Goal: Use online tool/utility: Utilize a website feature to perform a specific function

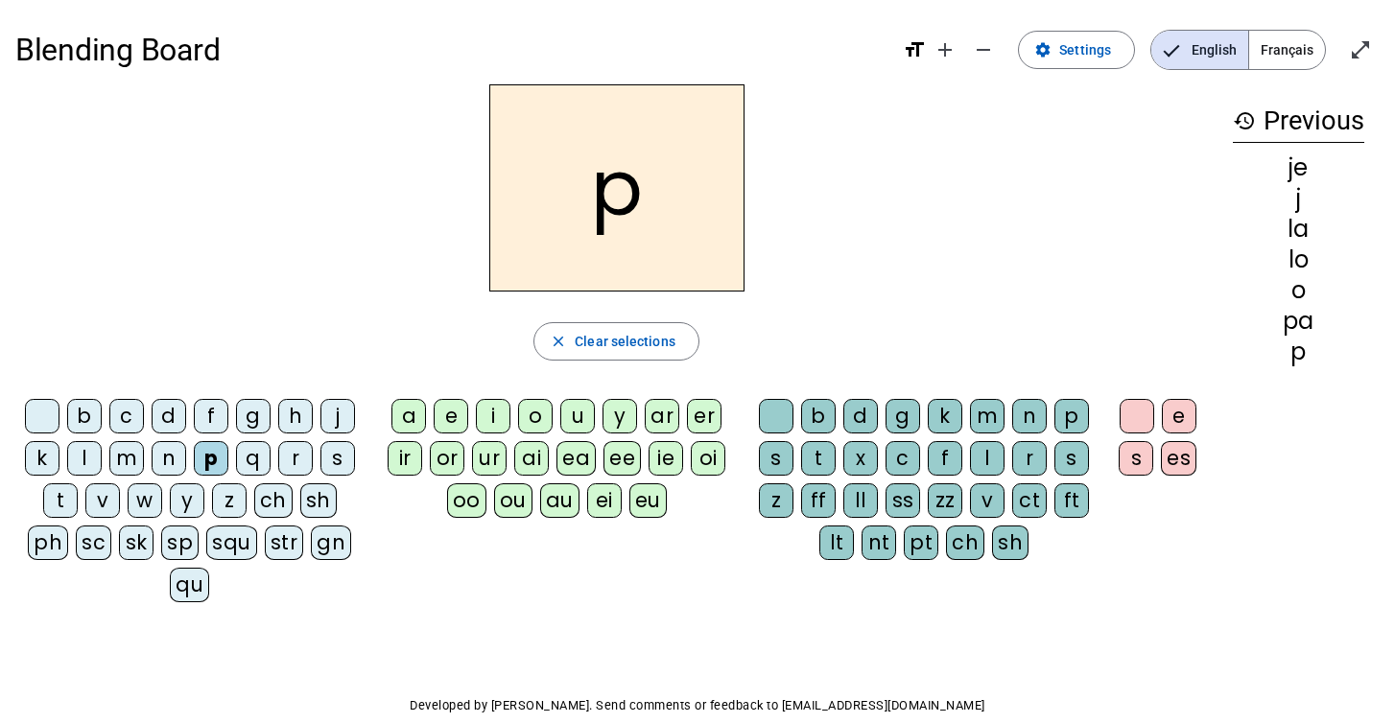
scroll to position [54, 0]
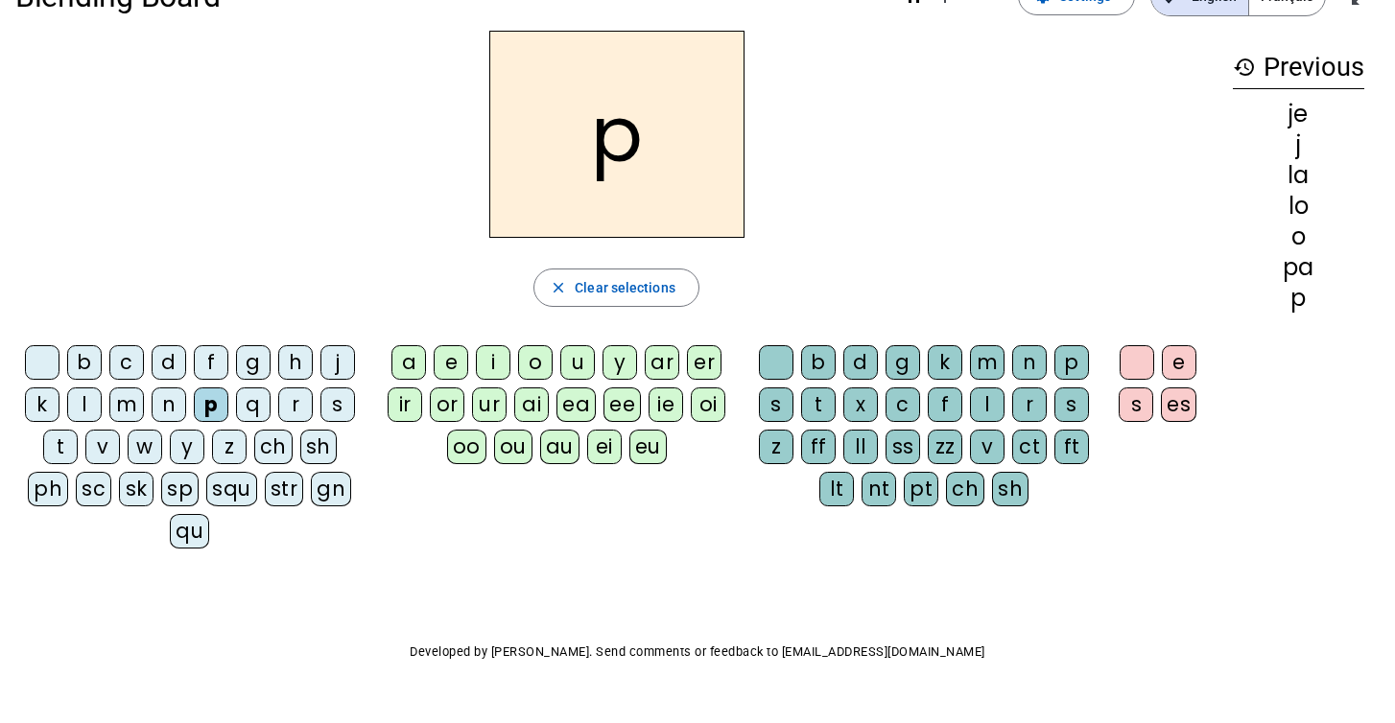
click at [405, 350] on div "a" at bounding box center [408, 362] width 35 height 35
click at [212, 388] on div "p" at bounding box center [211, 405] width 35 height 35
click at [211, 388] on div "p" at bounding box center [211, 405] width 35 height 35
click at [213, 413] on div "p" at bounding box center [211, 405] width 35 height 35
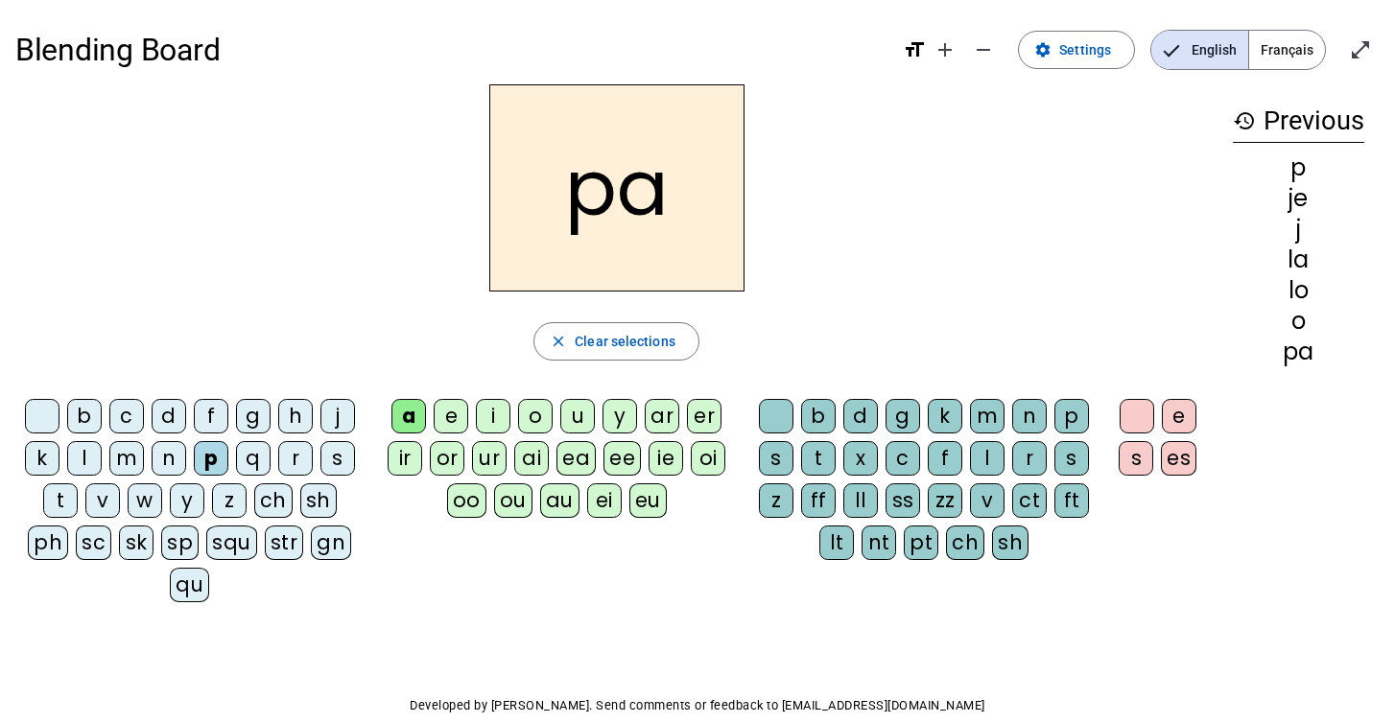
scroll to position [0, 0]
drag, startPoint x: 588, startPoint y: 593, endPoint x: 1105, endPoint y: 41, distance: 756.2
click at [1105, 41] on span "Settings" at bounding box center [1085, 49] width 52 height 23
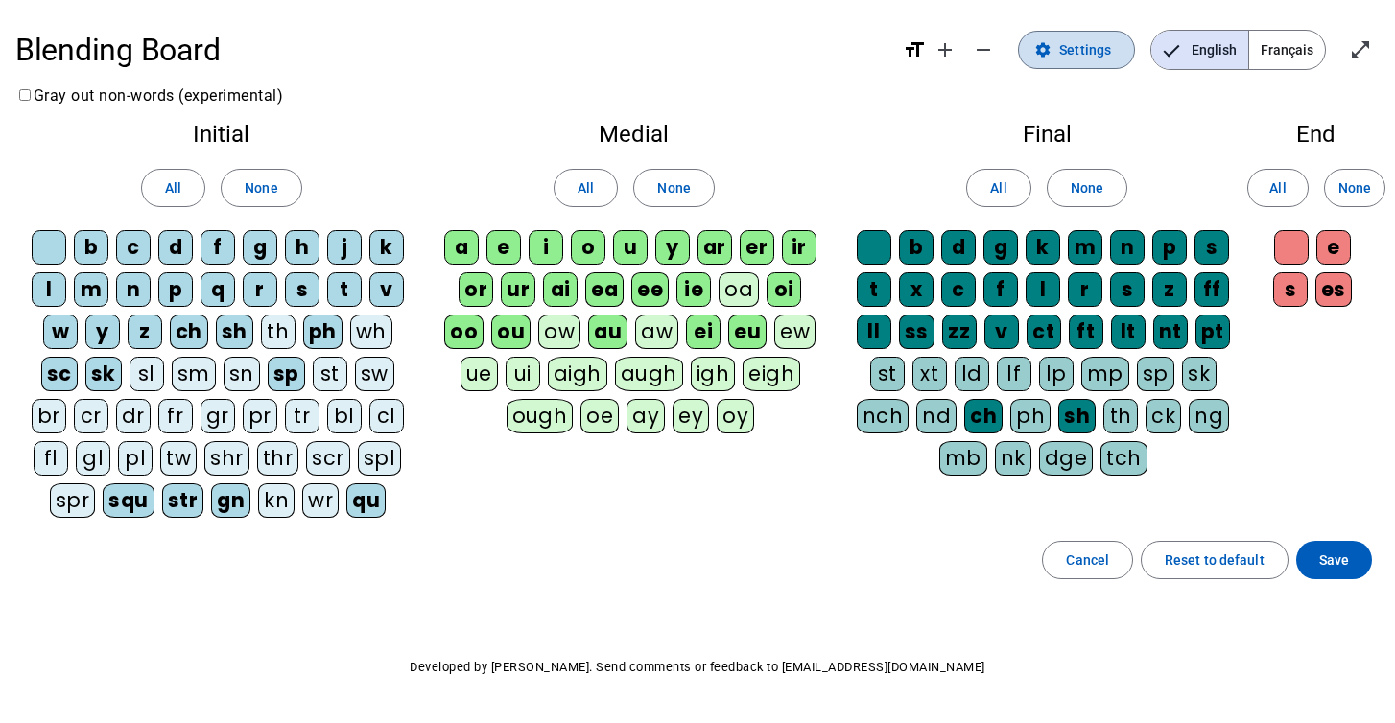
drag, startPoint x: 1153, startPoint y: 135, endPoint x: 1082, endPoint y: 46, distance: 114.0
click at [1082, 46] on span "Settings" at bounding box center [1085, 49] width 52 height 23
click at [1333, 562] on span "Save" at bounding box center [1334, 560] width 30 height 23
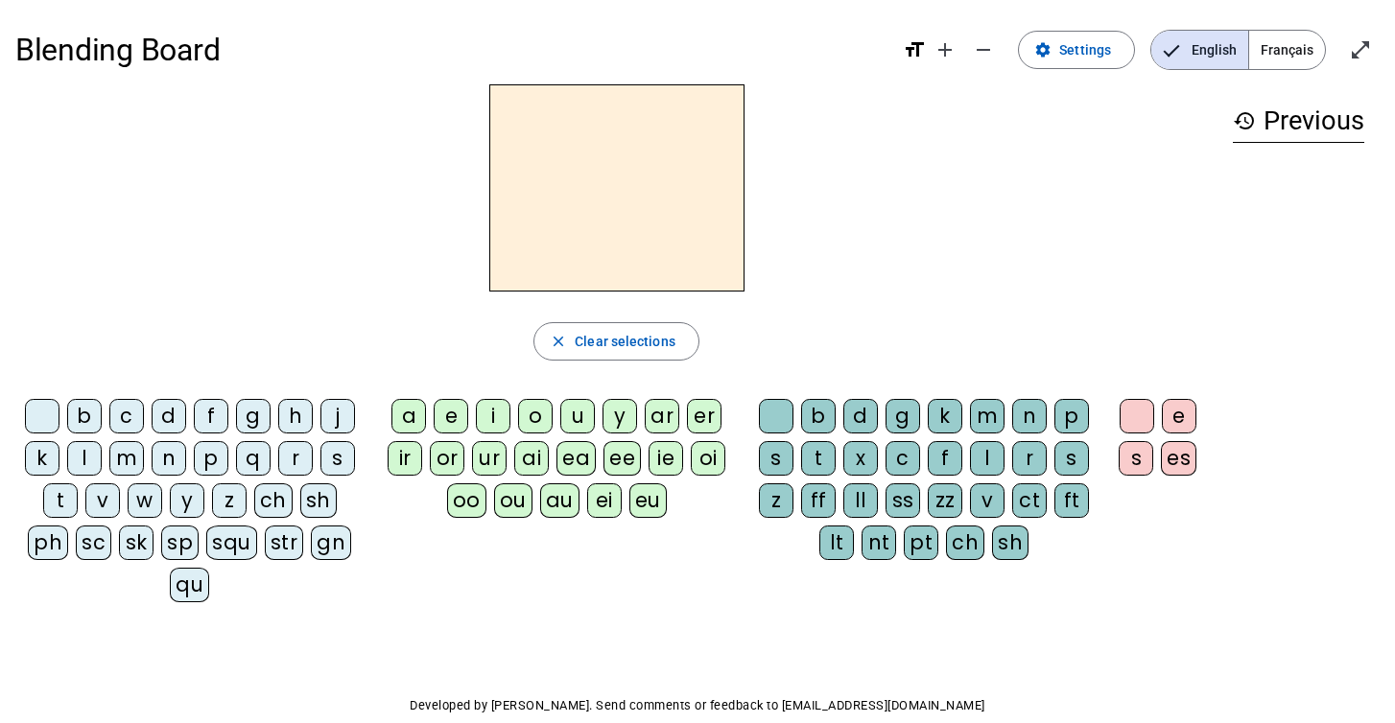
drag, startPoint x: 1082, startPoint y: 46, endPoint x: 458, endPoint y: 416, distance: 726.2
click at [458, 416] on div "e" at bounding box center [451, 416] width 35 height 35
drag, startPoint x: 458, startPoint y: 416, endPoint x: 100, endPoint y: 506, distance: 368.9
click at [100, 506] on div "v" at bounding box center [102, 501] width 35 height 35
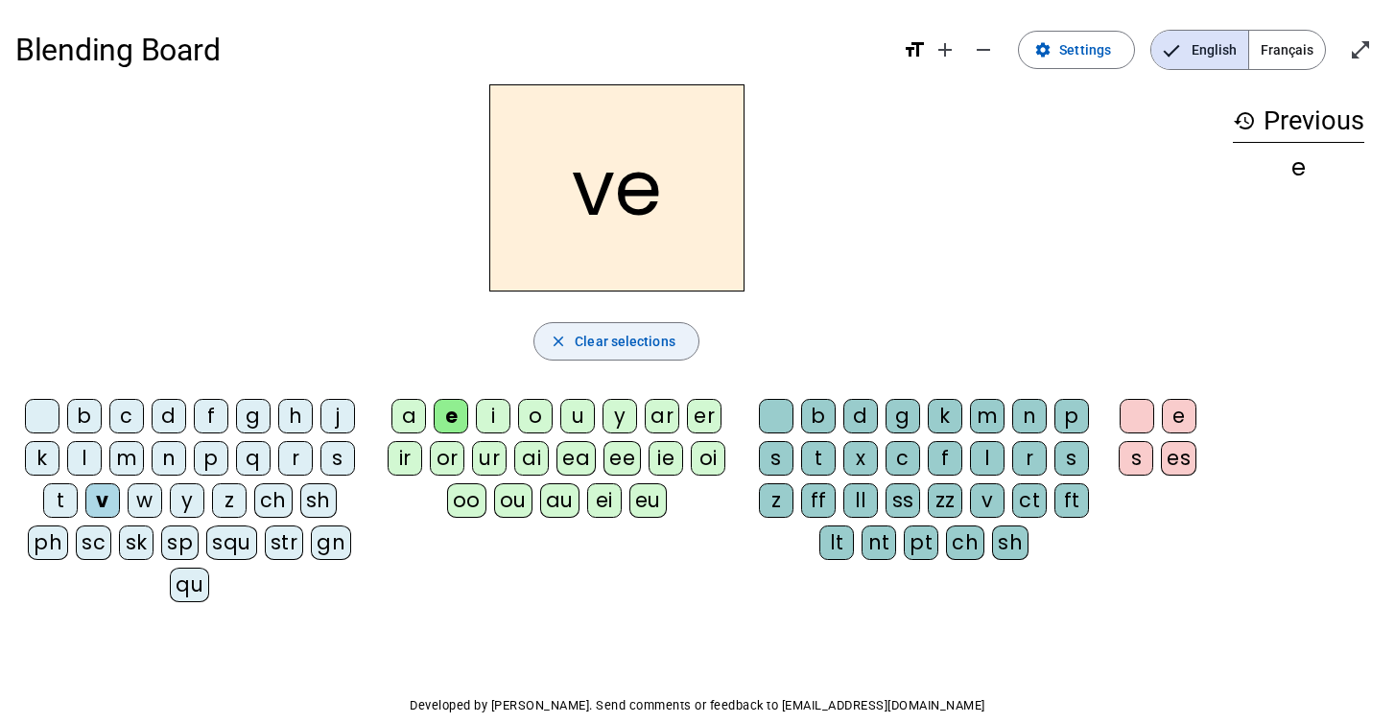
drag, startPoint x: 100, startPoint y: 506, endPoint x: 642, endPoint y: 348, distance: 564.5
click at [642, 348] on span "Clear selections" at bounding box center [625, 341] width 101 height 23
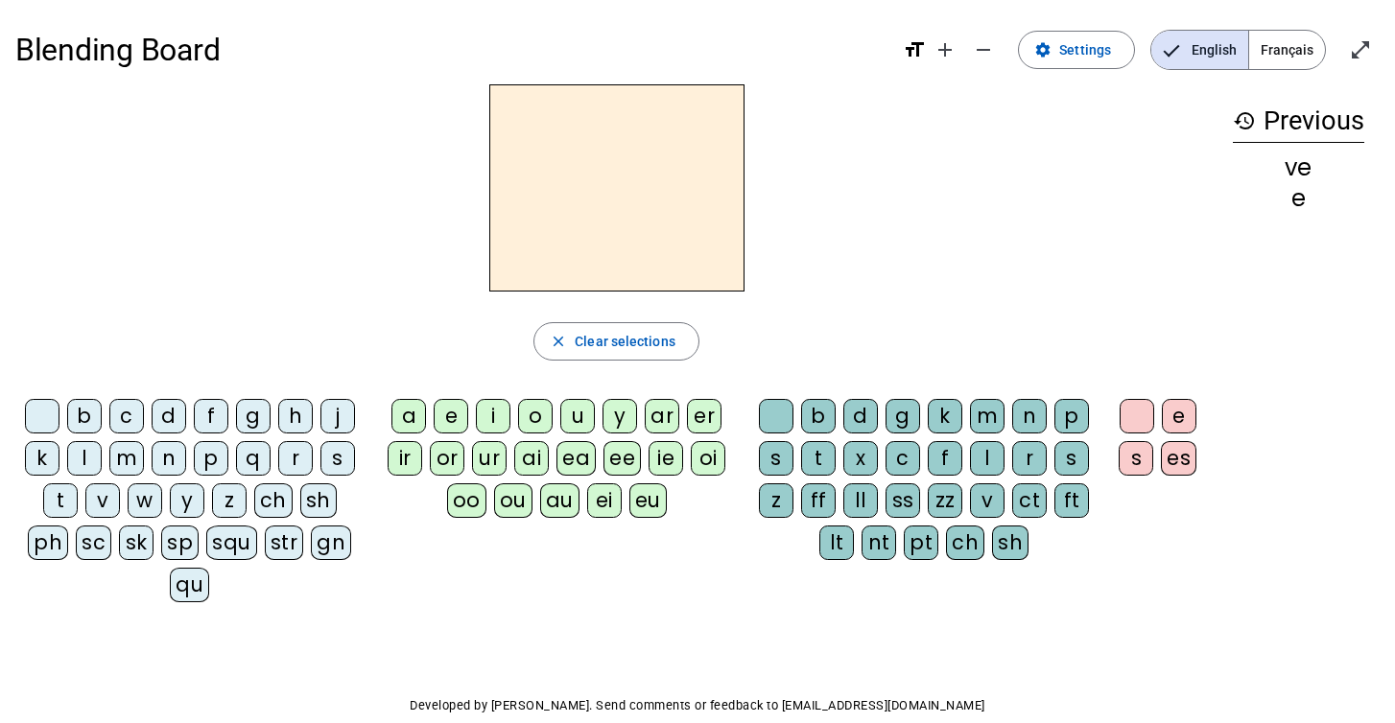
drag, startPoint x: 642, startPoint y: 348, endPoint x: 455, endPoint y: 398, distance: 193.6
click at [455, 398] on div "a e i o u y ar er ir or ur ai ea ee ie oi oo ou au ei eu" at bounding box center [561, 462] width 378 height 142
drag, startPoint x: 455, startPoint y: 398, endPoint x: 451, endPoint y: 408, distance: 10.3
click at [451, 408] on div "e" at bounding box center [451, 416] width 35 height 35
click at [109, 499] on div "v" at bounding box center [102, 501] width 35 height 35
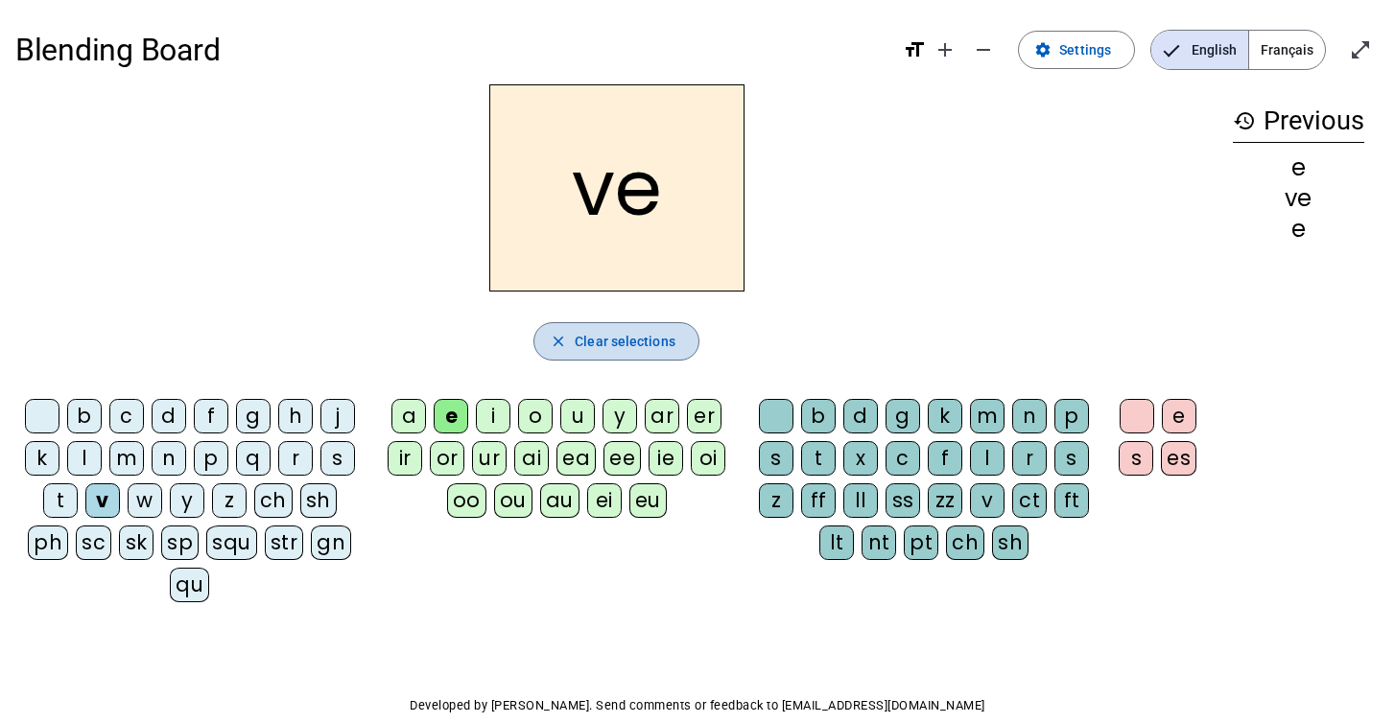
drag, startPoint x: 451, startPoint y: 408, endPoint x: 570, endPoint y: 320, distance: 148.2
click at [570, 320] on span "button" at bounding box center [616, 342] width 164 height 46
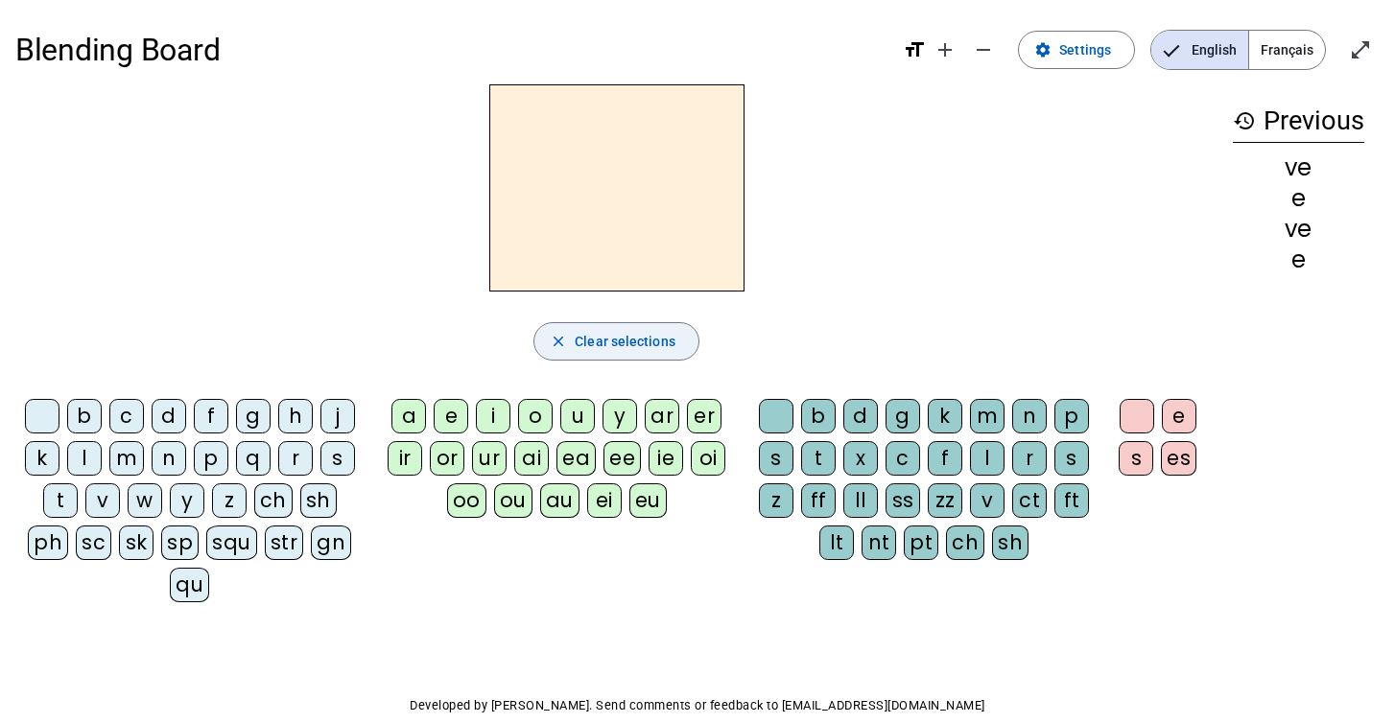
click at [89, 494] on div "v" at bounding box center [102, 501] width 35 height 35
drag, startPoint x: 570, startPoint y: 320, endPoint x: 437, endPoint y: 420, distance: 167.1
click at [437, 420] on div "e" at bounding box center [451, 416] width 35 height 35
drag, startPoint x: 437, startPoint y: 420, endPoint x: 579, endPoint y: 328, distance: 169.3
click at [579, 328] on span "button" at bounding box center [616, 342] width 164 height 46
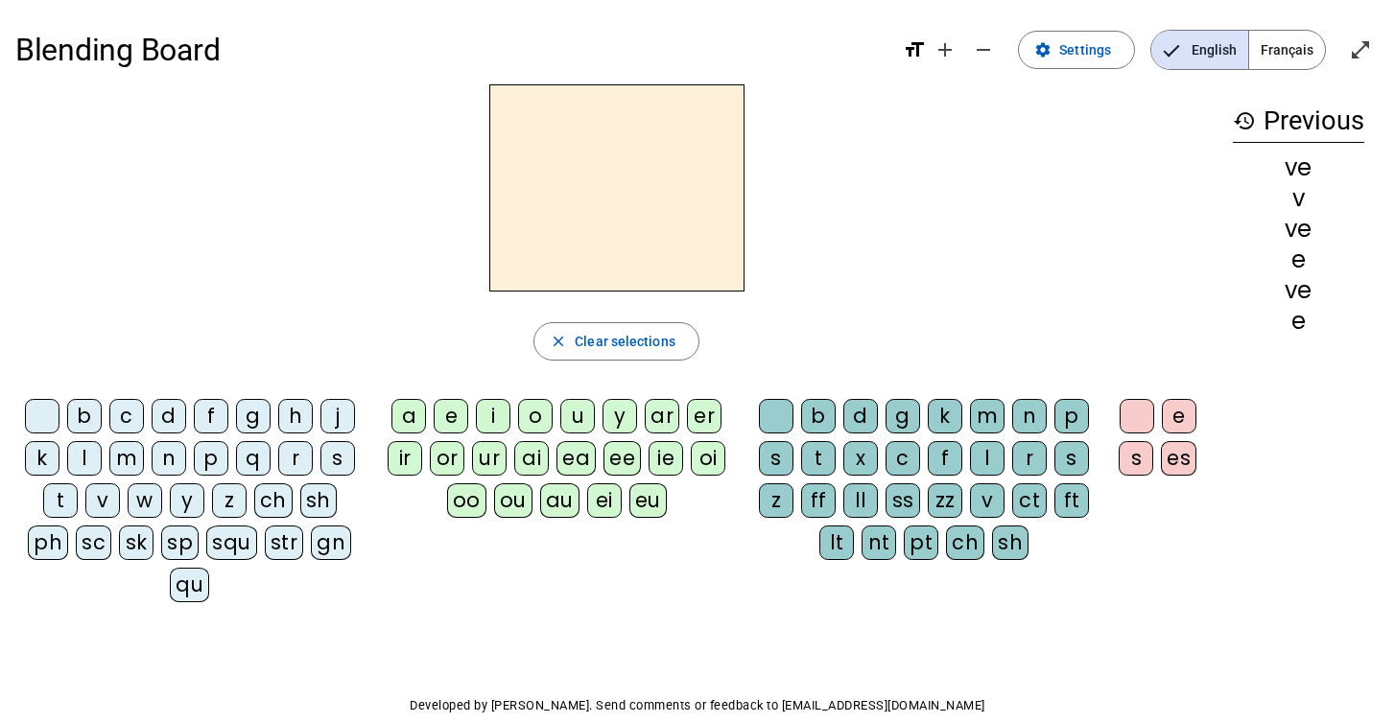
click at [1054, 257] on div at bounding box center [616, 187] width 1202 height 207
drag, startPoint x: 826, startPoint y: 658, endPoint x: 774, endPoint y: 614, distance: 68.1
click at [775, 619] on div "Blending Board format_size add remove settings Settings English Français open_i…" at bounding box center [697, 409] width 1395 height 819
click at [713, 698] on p "Developed by [PERSON_NAME]. Send comments or feedback to [EMAIL_ADDRESS][DOMAIN…" at bounding box center [697, 706] width 1364 height 23
click at [414, 406] on div "a" at bounding box center [408, 416] width 35 height 35
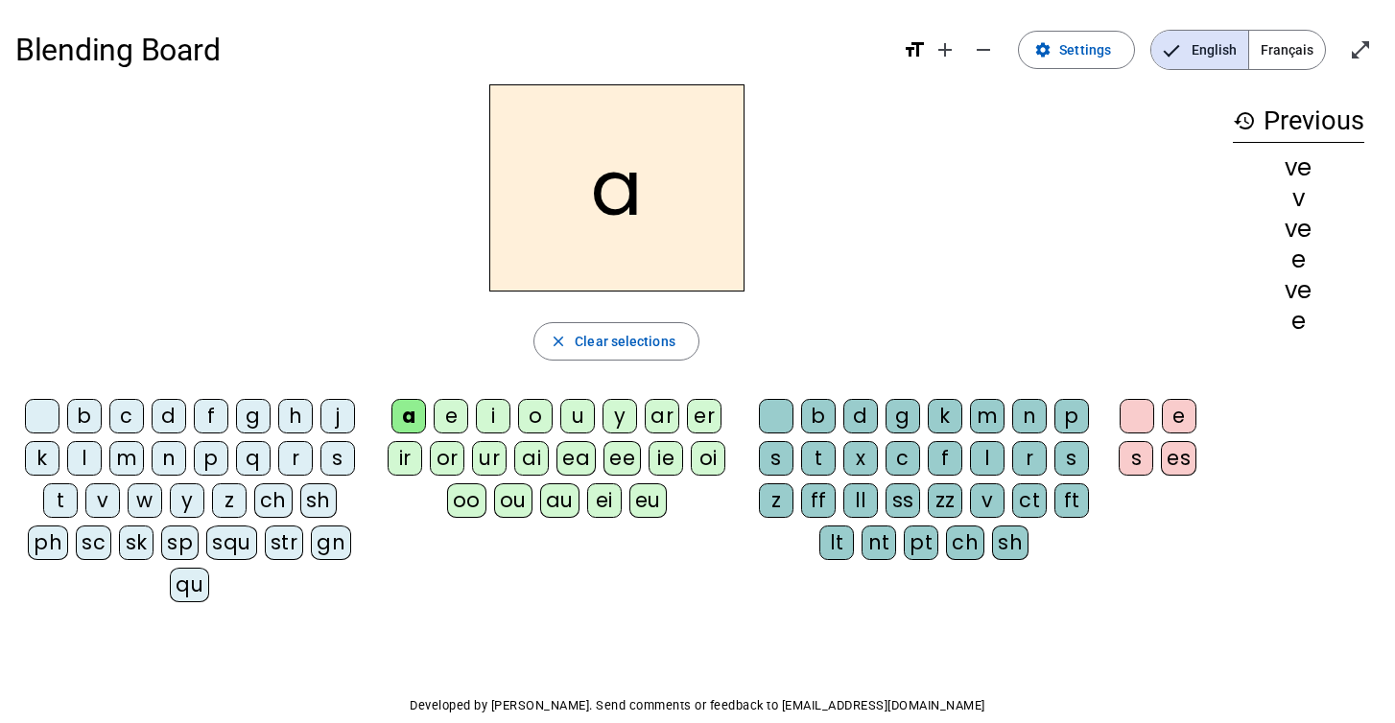
click at [104, 497] on div "v" at bounding box center [102, 501] width 35 height 35
click at [539, 417] on div "o" at bounding box center [535, 416] width 35 height 35
click at [772, 497] on div "z" at bounding box center [776, 501] width 35 height 35
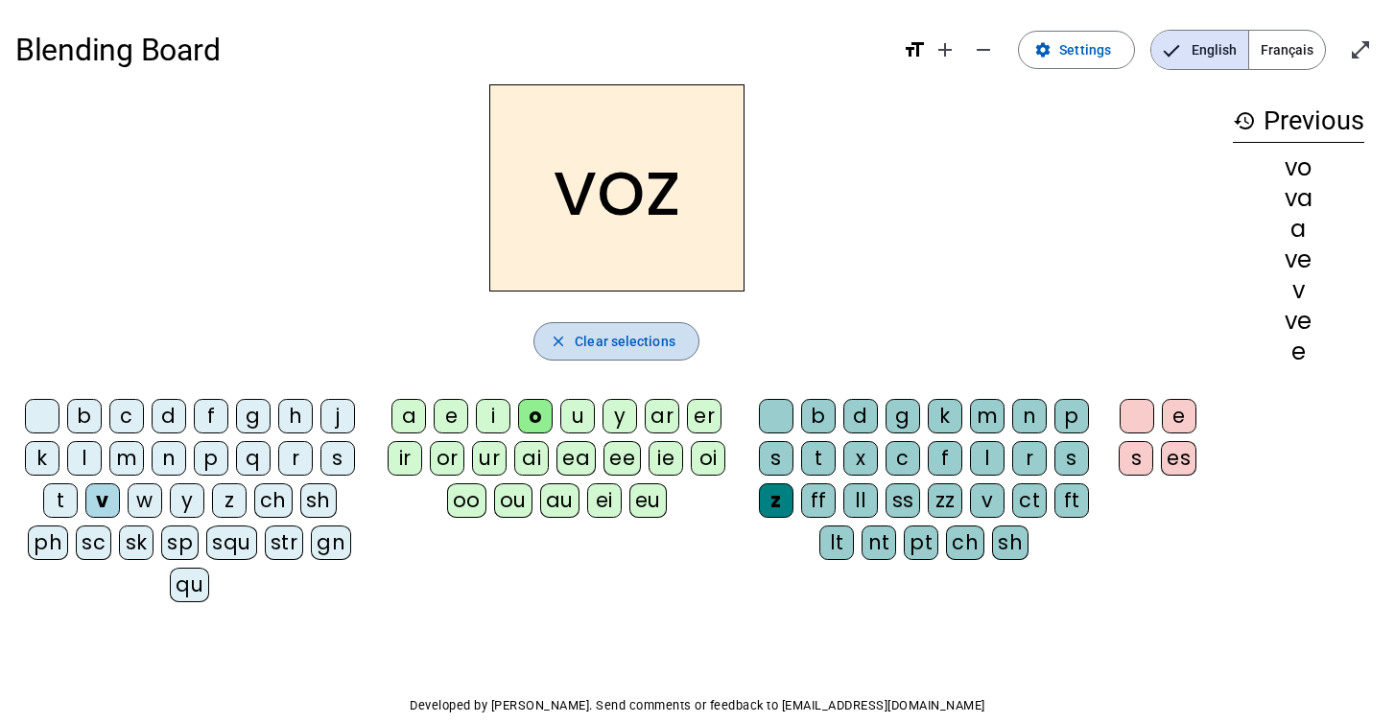
click at [643, 337] on span "Clear selections" at bounding box center [625, 341] width 101 height 23
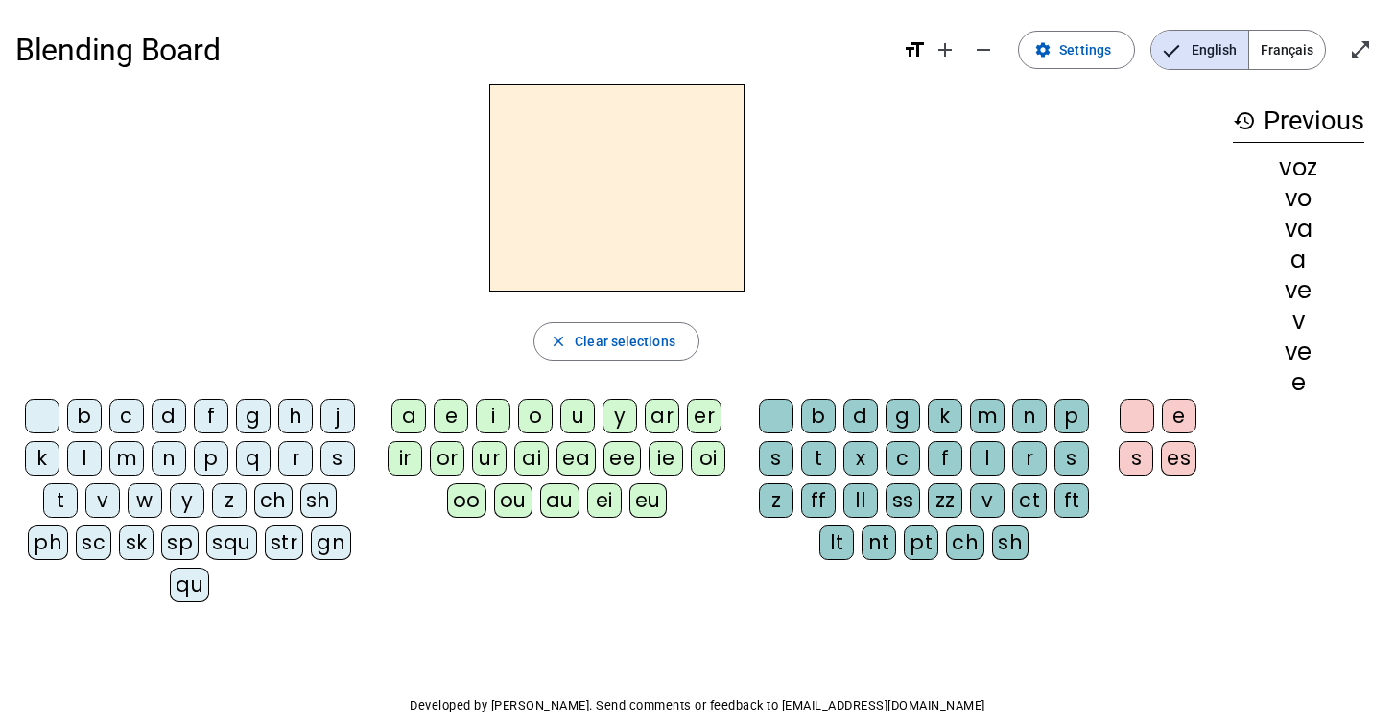
click at [211, 420] on div "f" at bounding box center [211, 416] width 35 height 35
click at [95, 495] on div "v" at bounding box center [102, 501] width 35 height 35
click at [136, 405] on div "c" at bounding box center [126, 416] width 35 height 35
click at [541, 409] on div "o" at bounding box center [535, 416] width 35 height 35
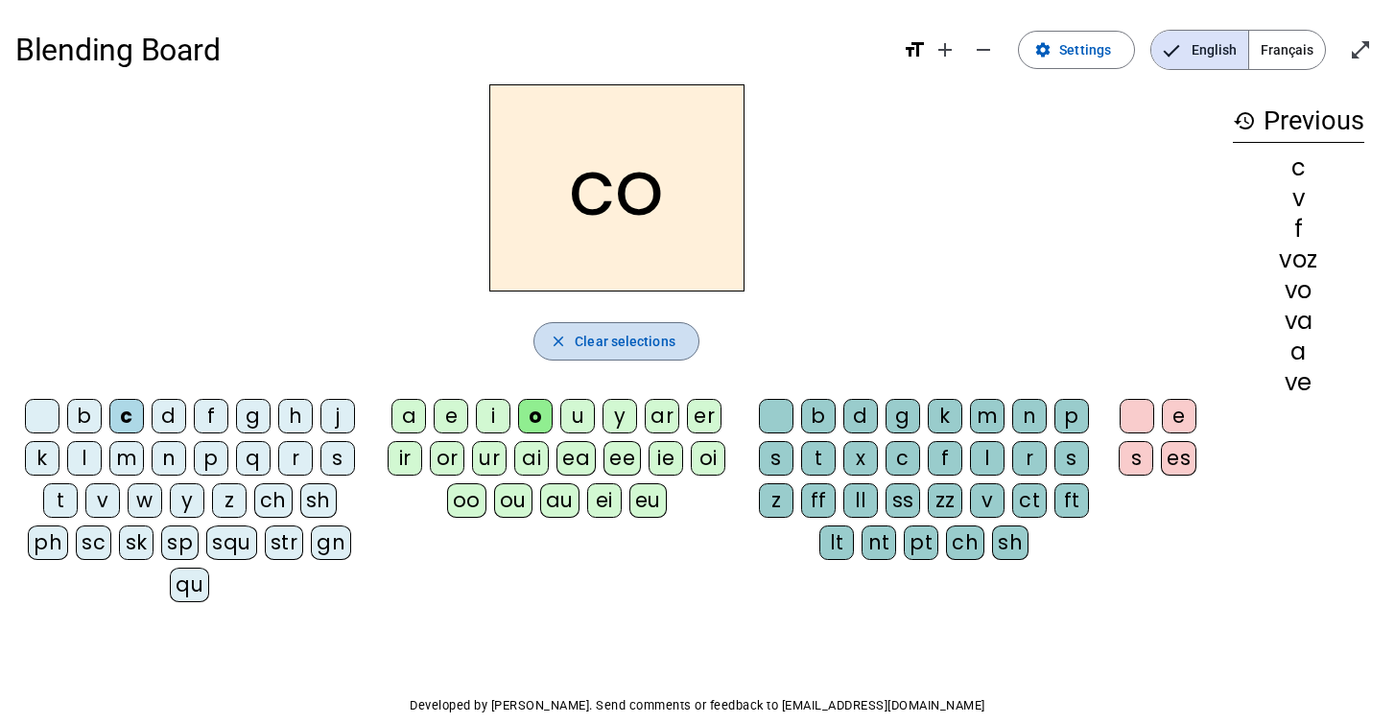
click at [610, 344] on span "Clear selections" at bounding box center [625, 341] width 101 height 23
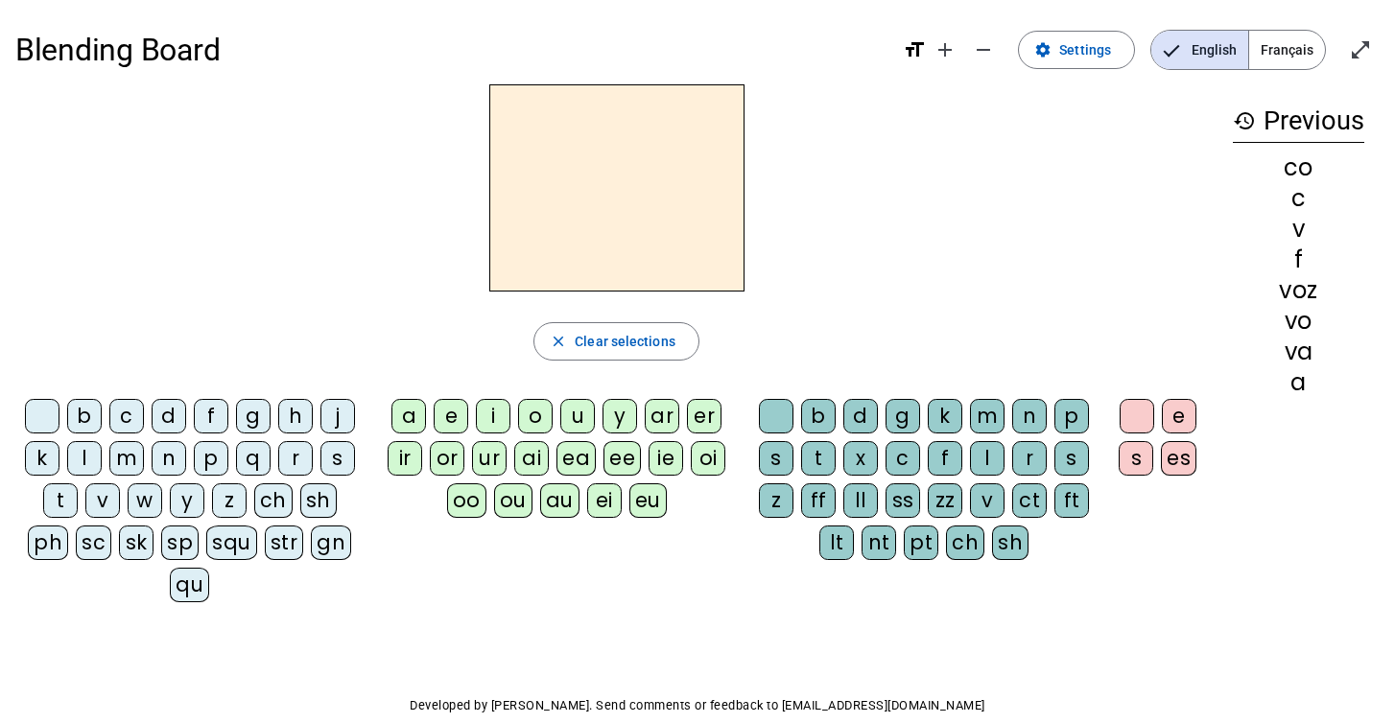
click at [100, 503] on div "v" at bounding box center [102, 501] width 35 height 35
click at [459, 415] on div "e" at bounding box center [451, 416] width 35 height 35
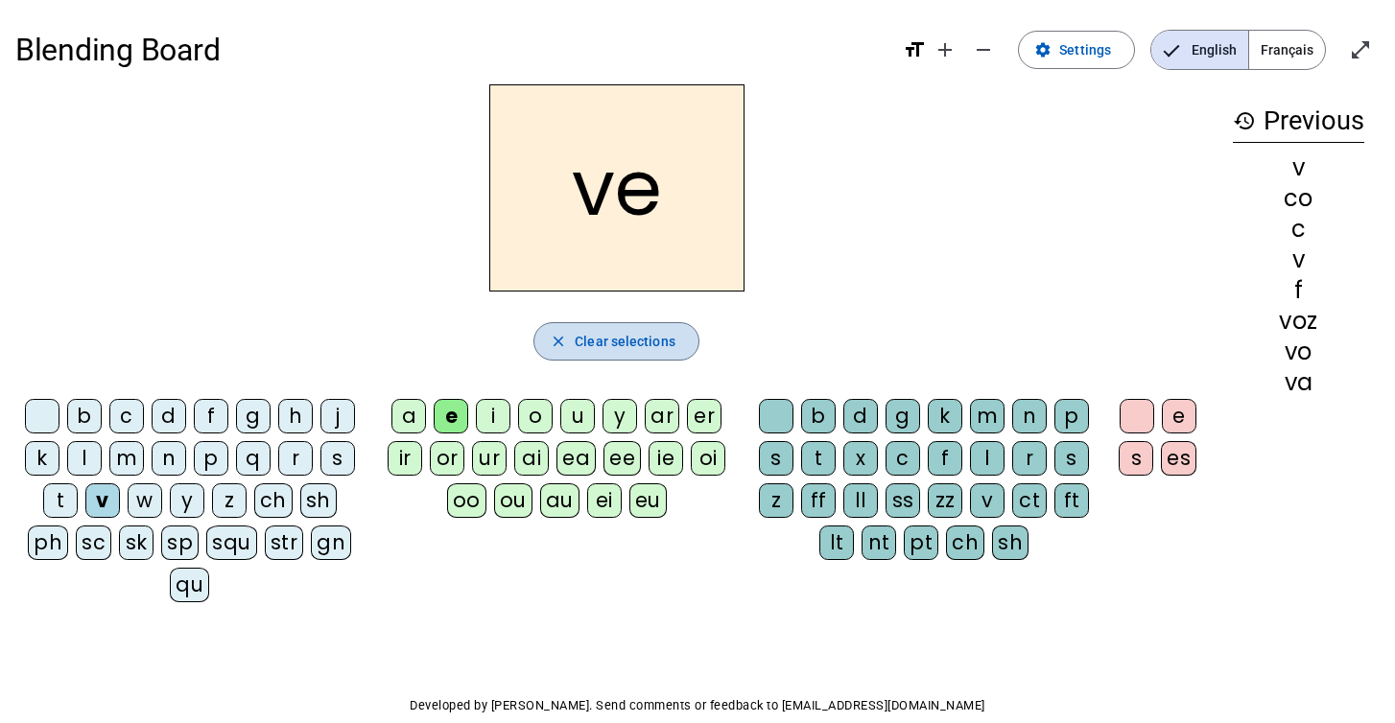
click at [625, 356] on span "button" at bounding box center [616, 342] width 164 height 46
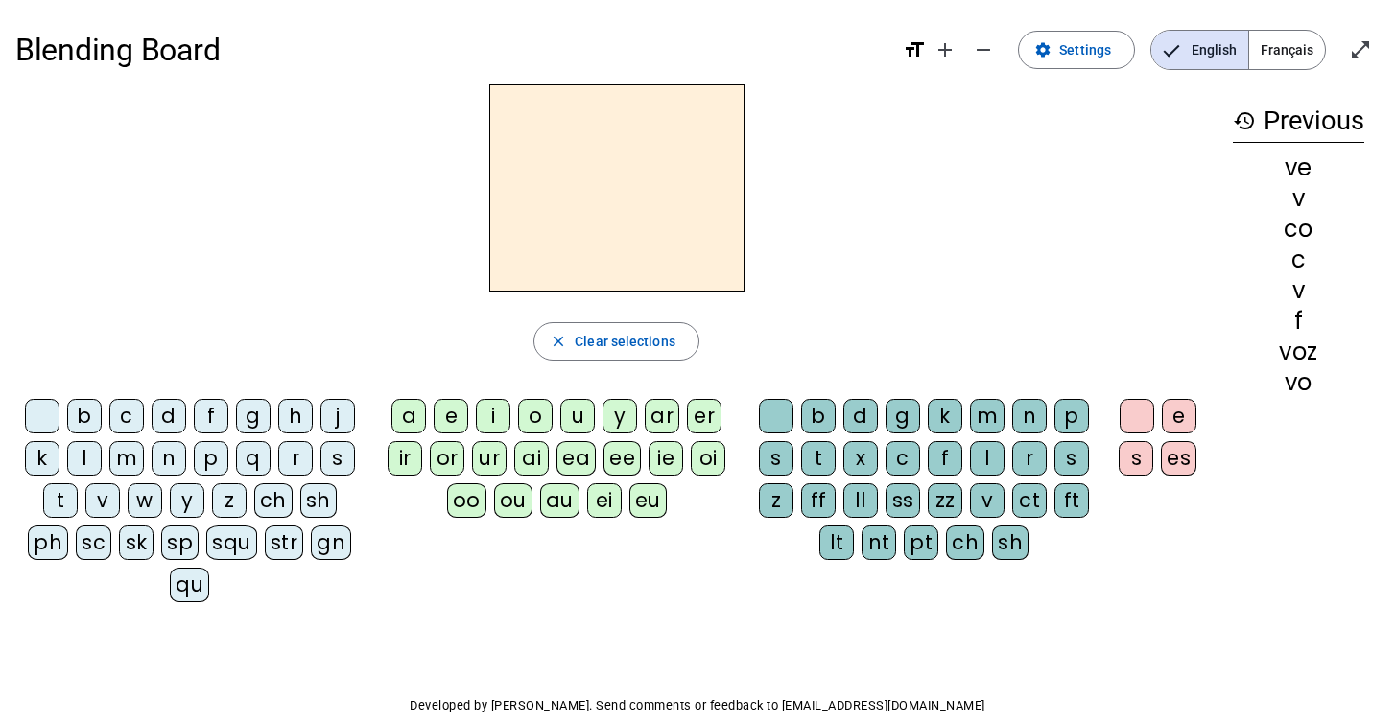
click at [304, 409] on div "h" at bounding box center [295, 416] width 35 height 35
click at [410, 415] on div "a" at bounding box center [408, 416] width 35 height 35
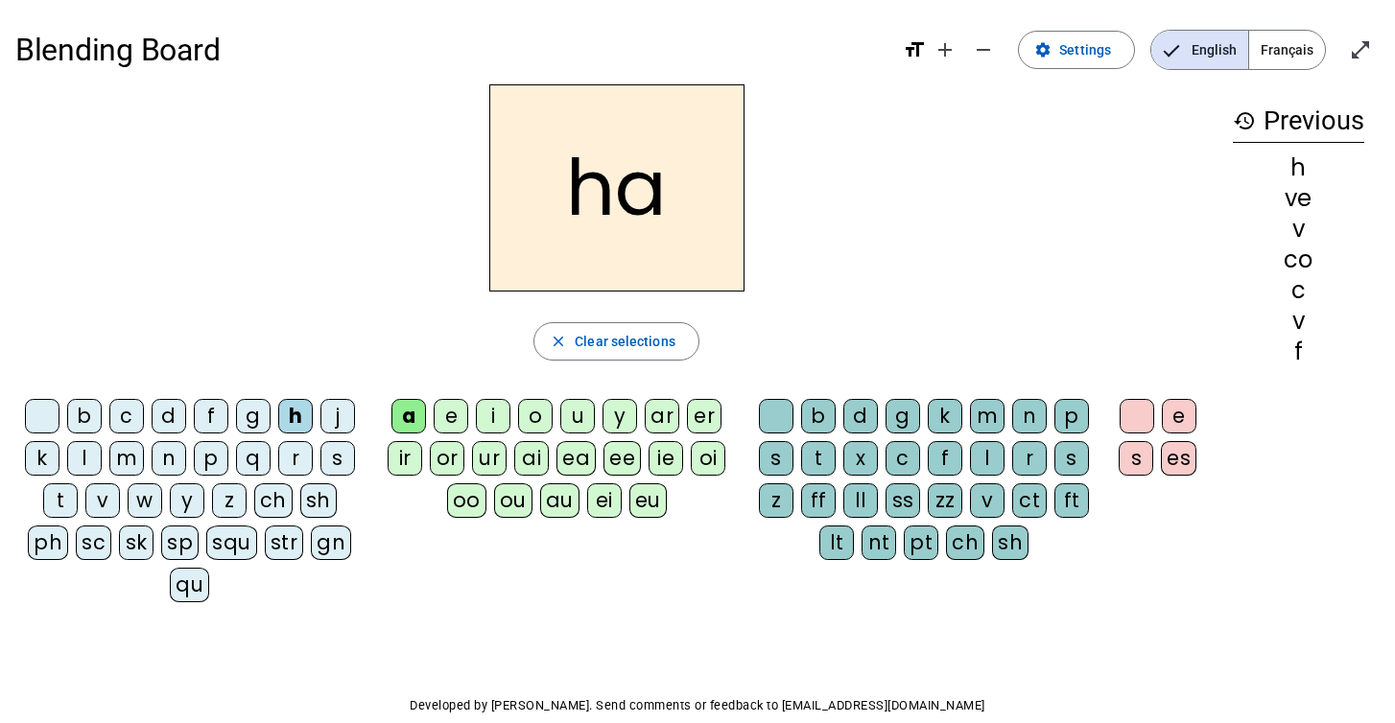
click at [983, 496] on div "v" at bounding box center [987, 501] width 35 height 35
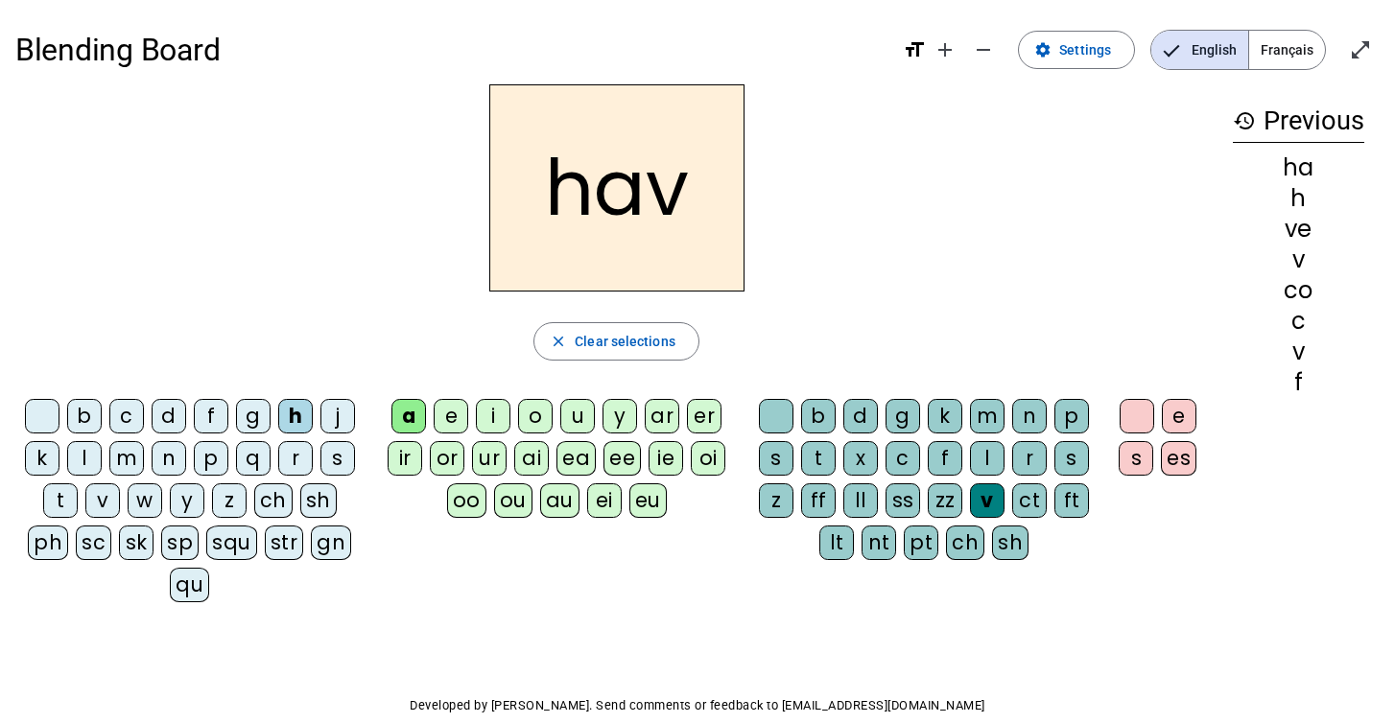
click at [1139, 460] on div "s" at bounding box center [1136, 458] width 35 height 35
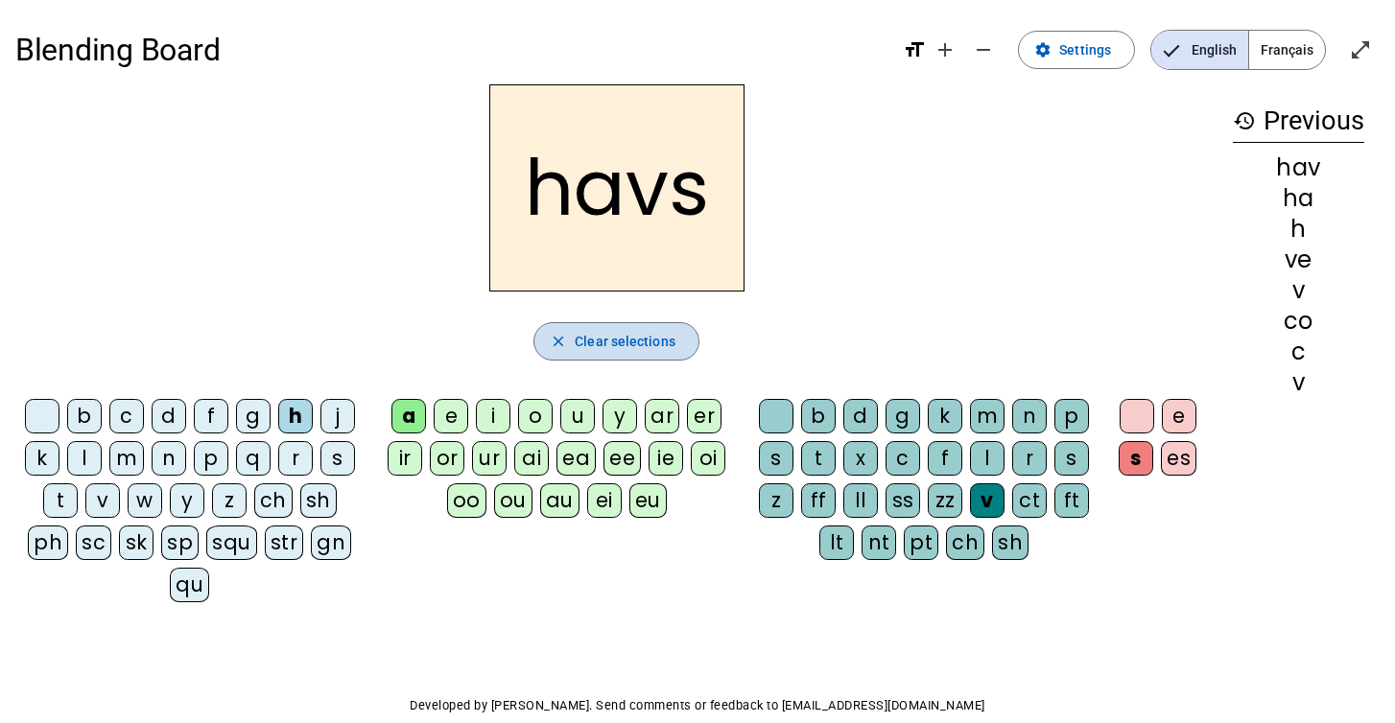
click at [604, 341] on span "Clear selections" at bounding box center [625, 341] width 101 height 23
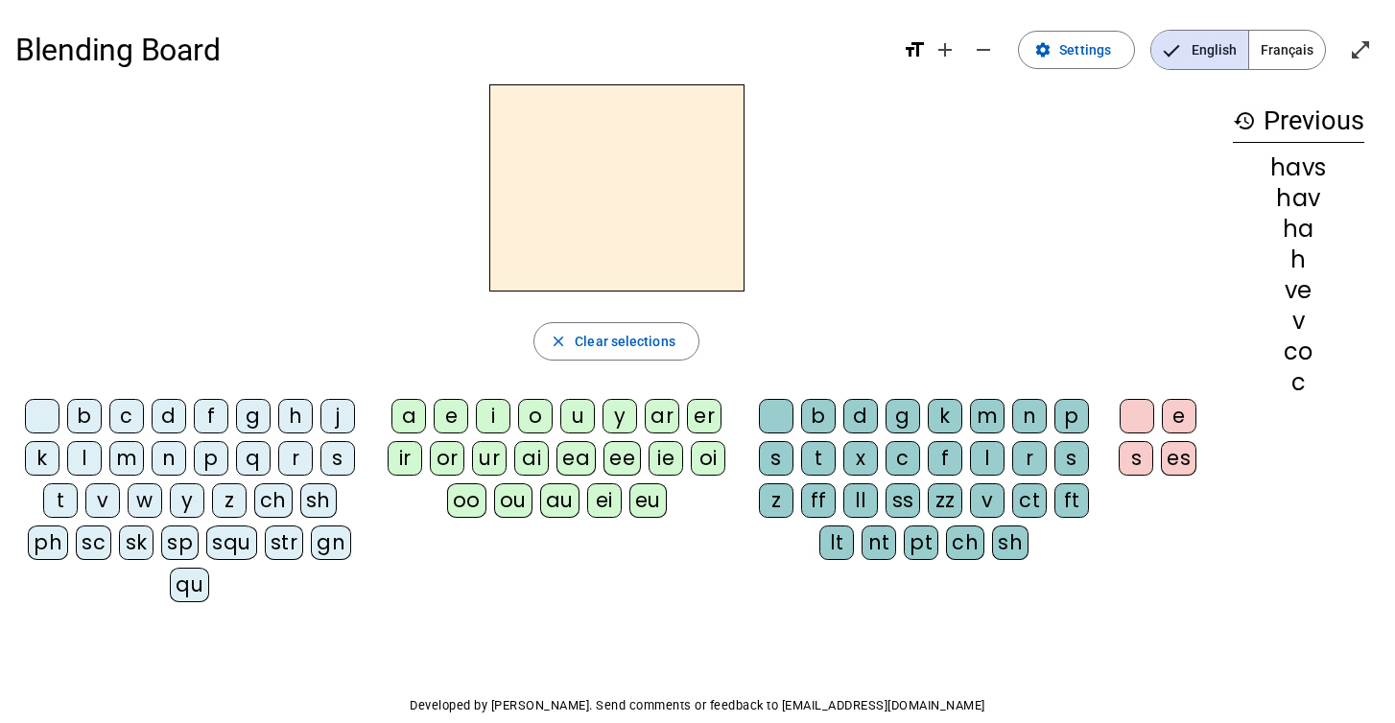
click at [239, 502] on div "z" at bounding box center [229, 501] width 35 height 35
click at [462, 507] on div "oo" at bounding box center [466, 501] width 39 height 35
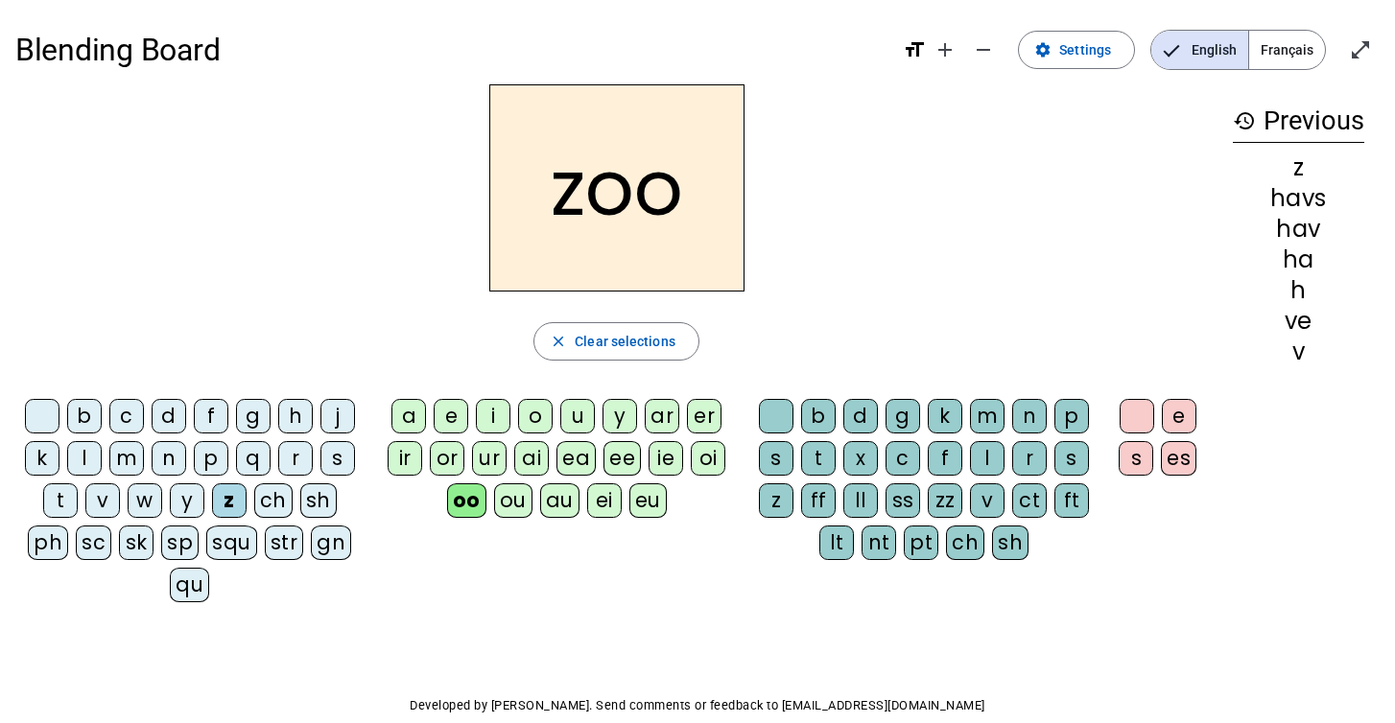
click at [987, 451] on div "l" at bounding box center [987, 458] width 35 height 35
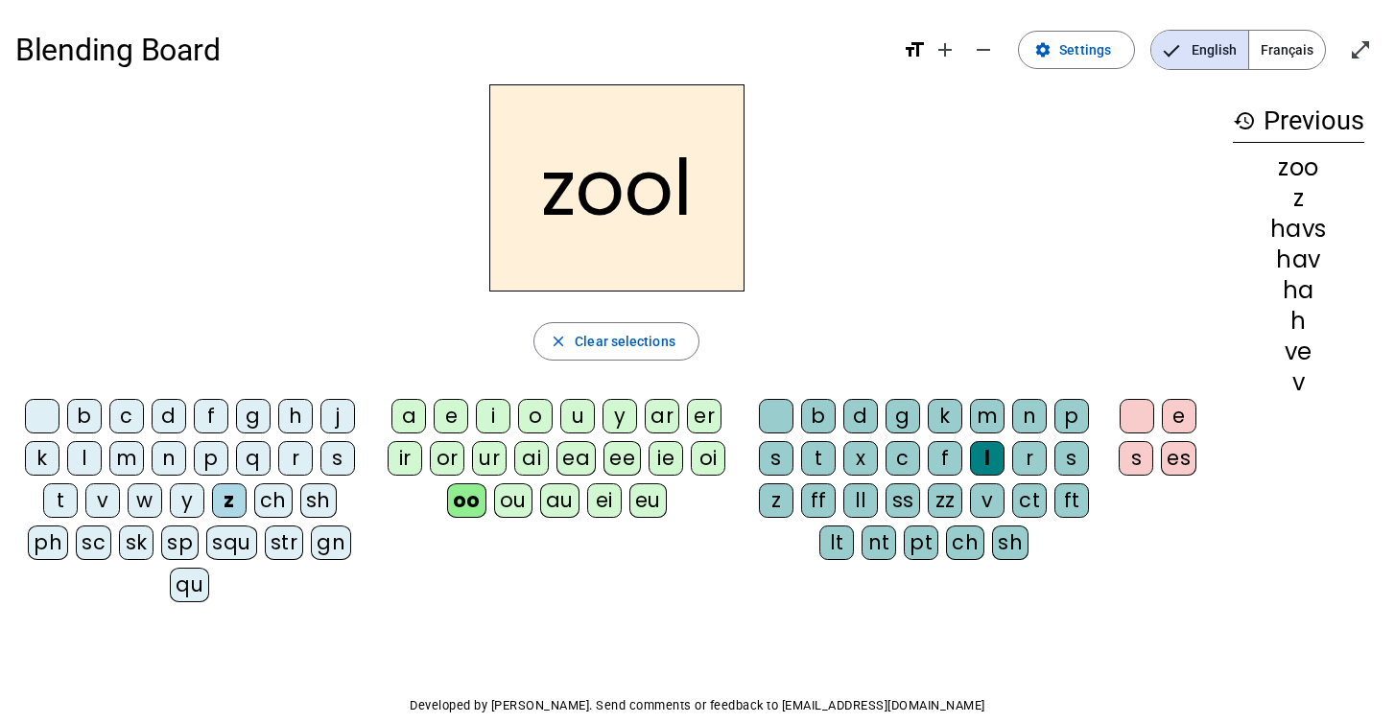
click at [1180, 404] on div "e" at bounding box center [1179, 416] width 35 height 35
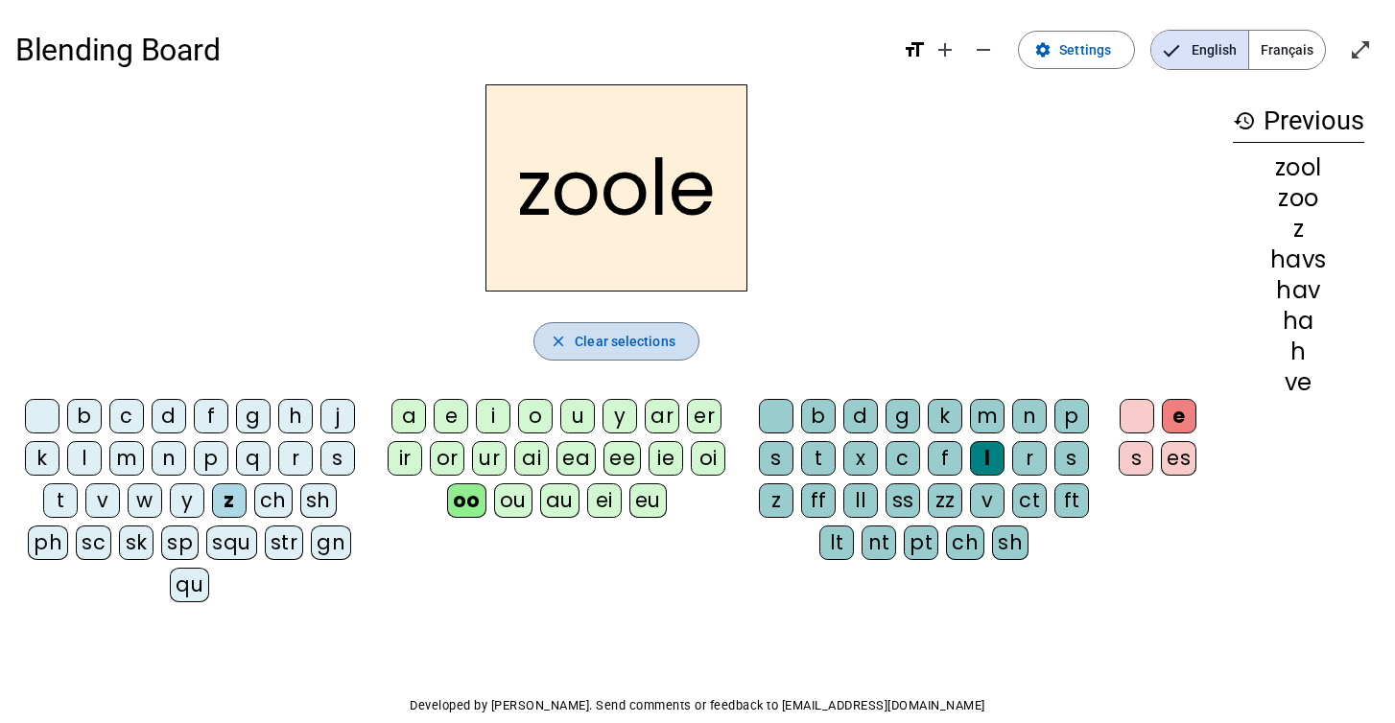
click at [672, 347] on span "Clear selections" at bounding box center [625, 341] width 101 height 23
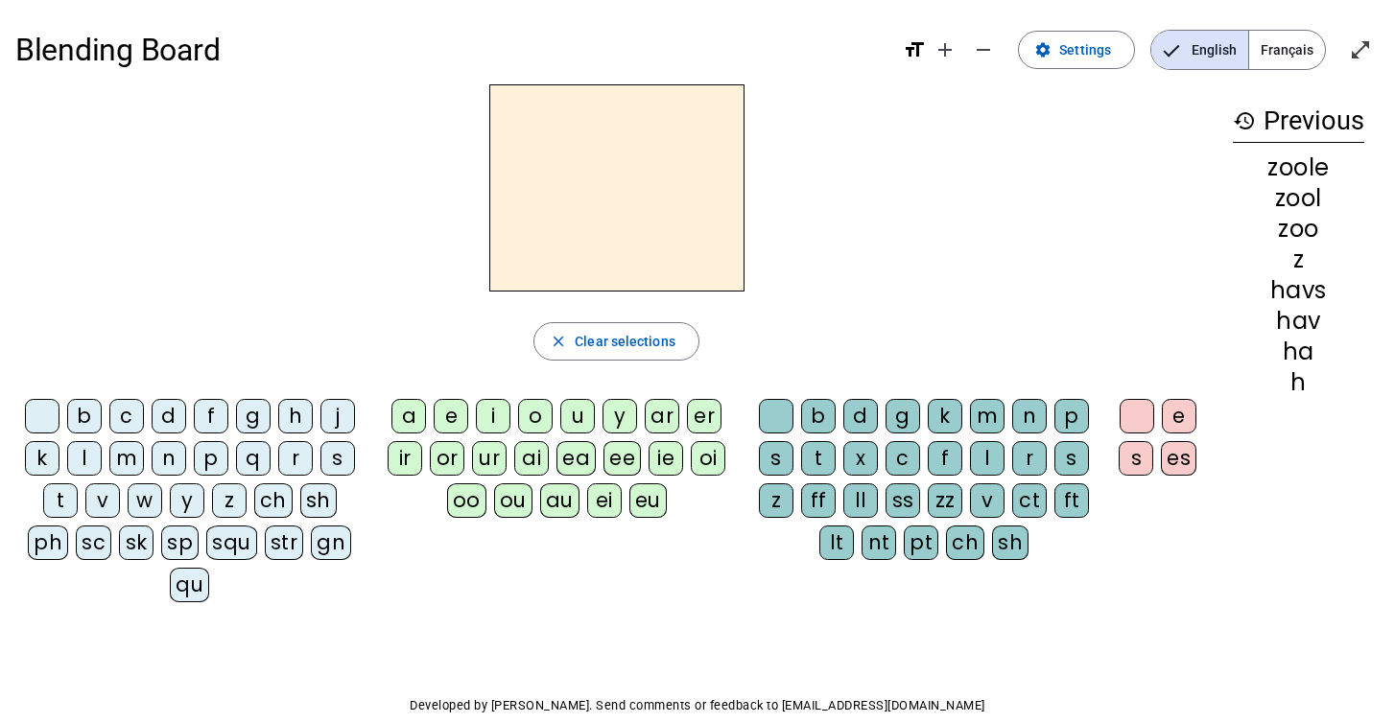
click at [146, 537] on div "sk" at bounding box center [136, 543] width 35 height 35
click at [474, 495] on div "oo" at bounding box center [466, 501] width 39 height 35
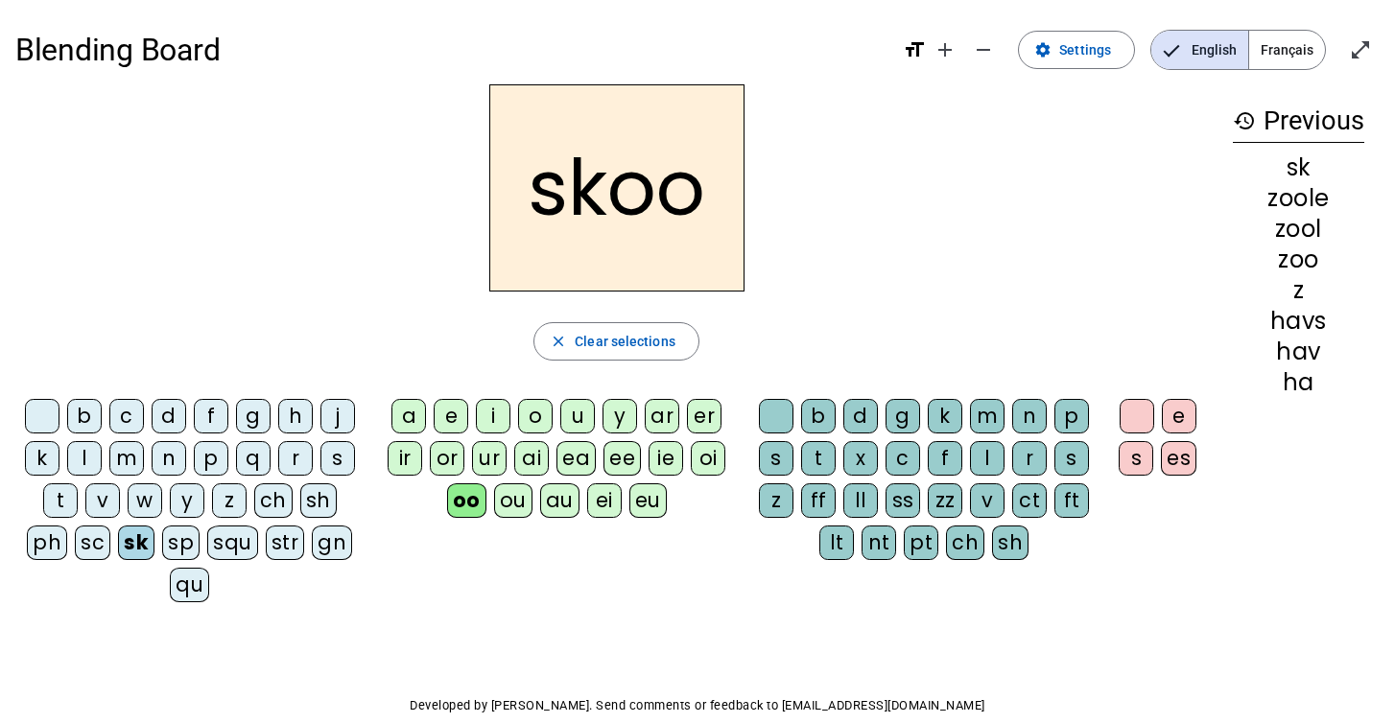
click at [989, 414] on div "m" at bounding box center [987, 416] width 35 height 35
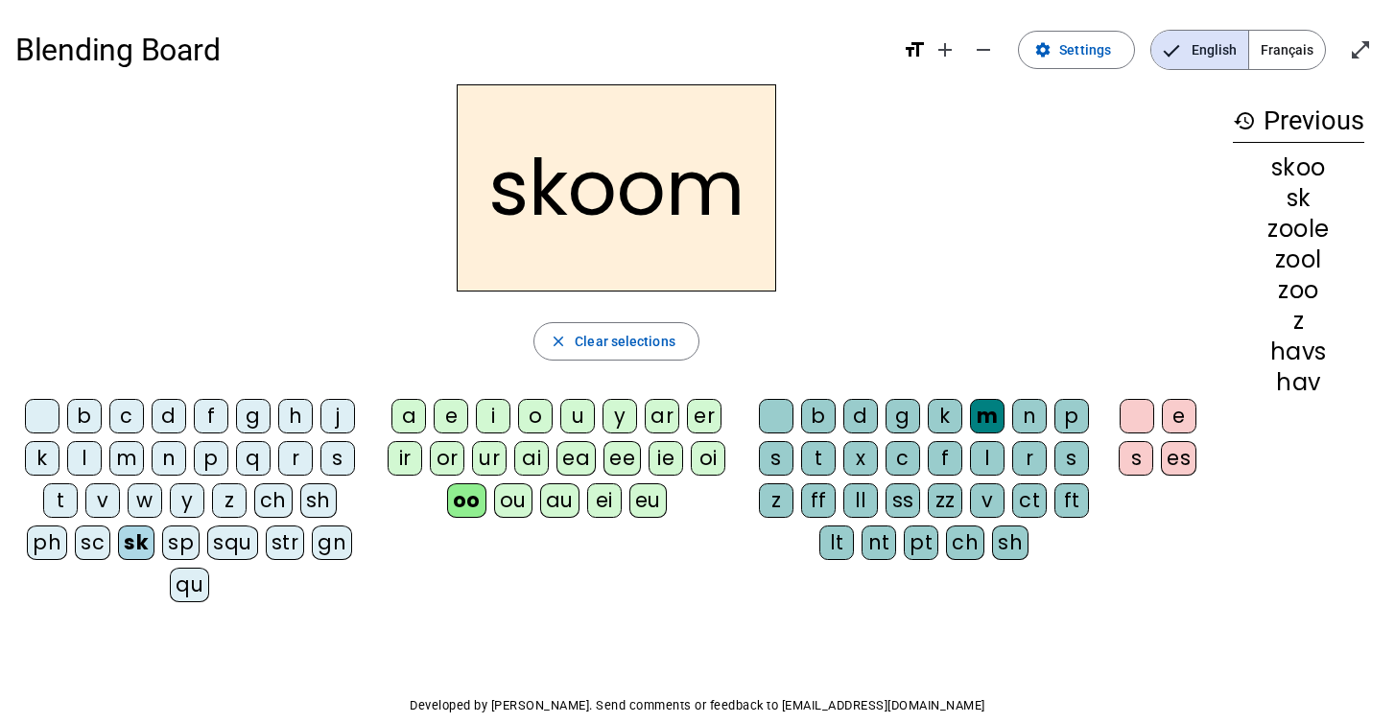
click at [1173, 451] on div "es" at bounding box center [1179, 458] width 36 height 35
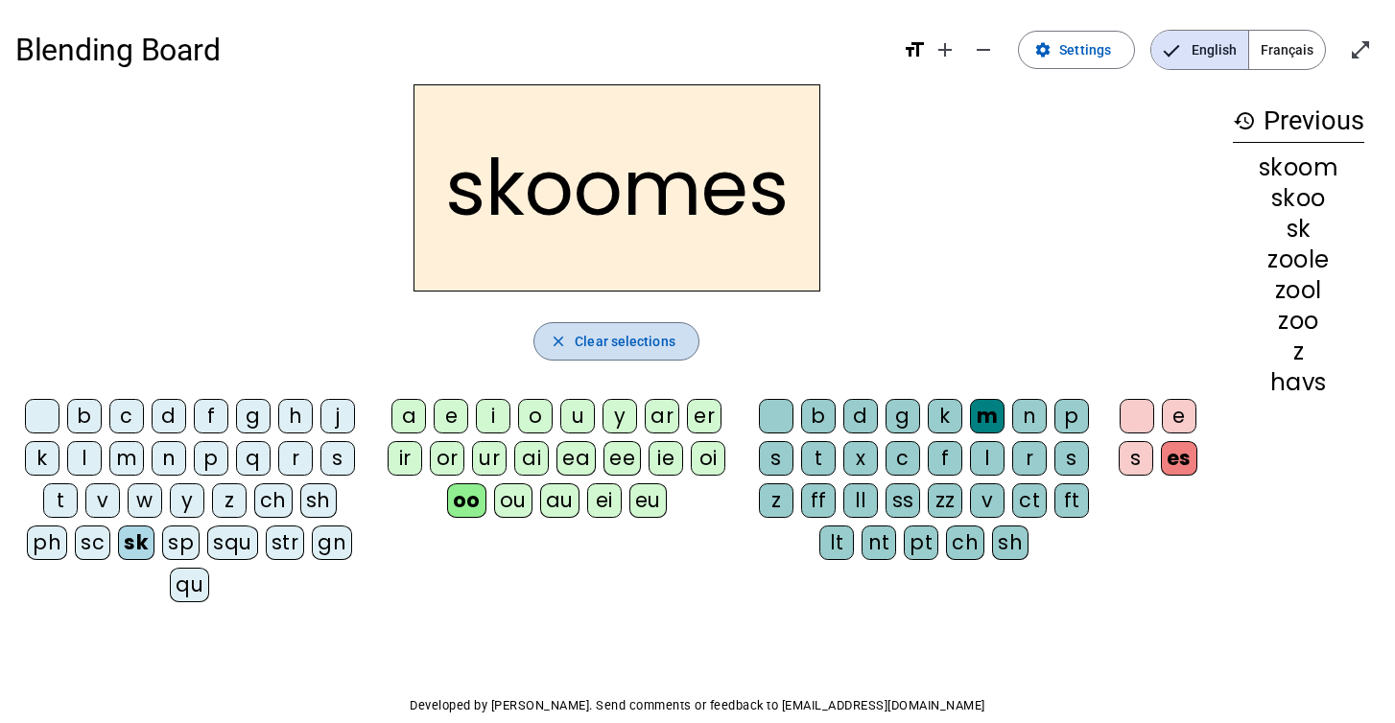
click at [601, 345] on span "Clear selections" at bounding box center [625, 341] width 101 height 23
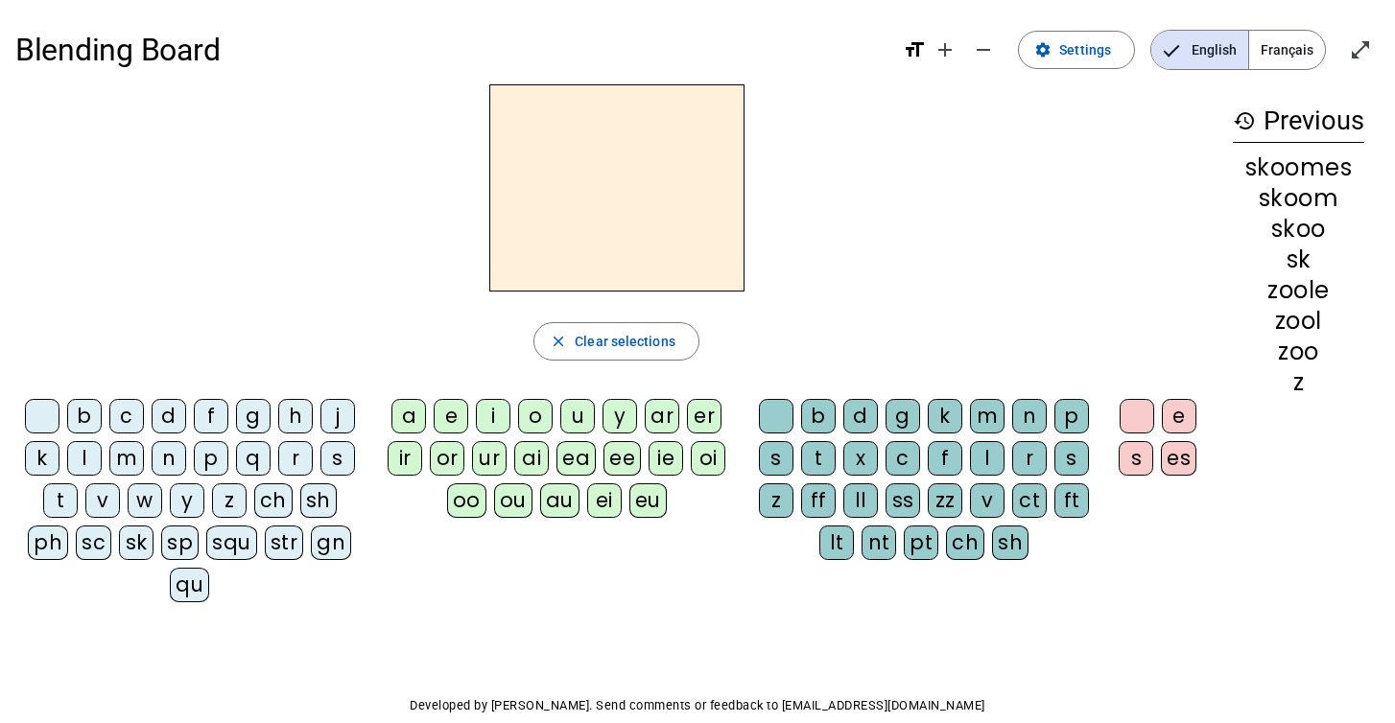
click at [227, 535] on div "squ" at bounding box center [231, 543] width 51 height 35
click at [663, 412] on div "ar" at bounding box center [662, 416] width 35 height 35
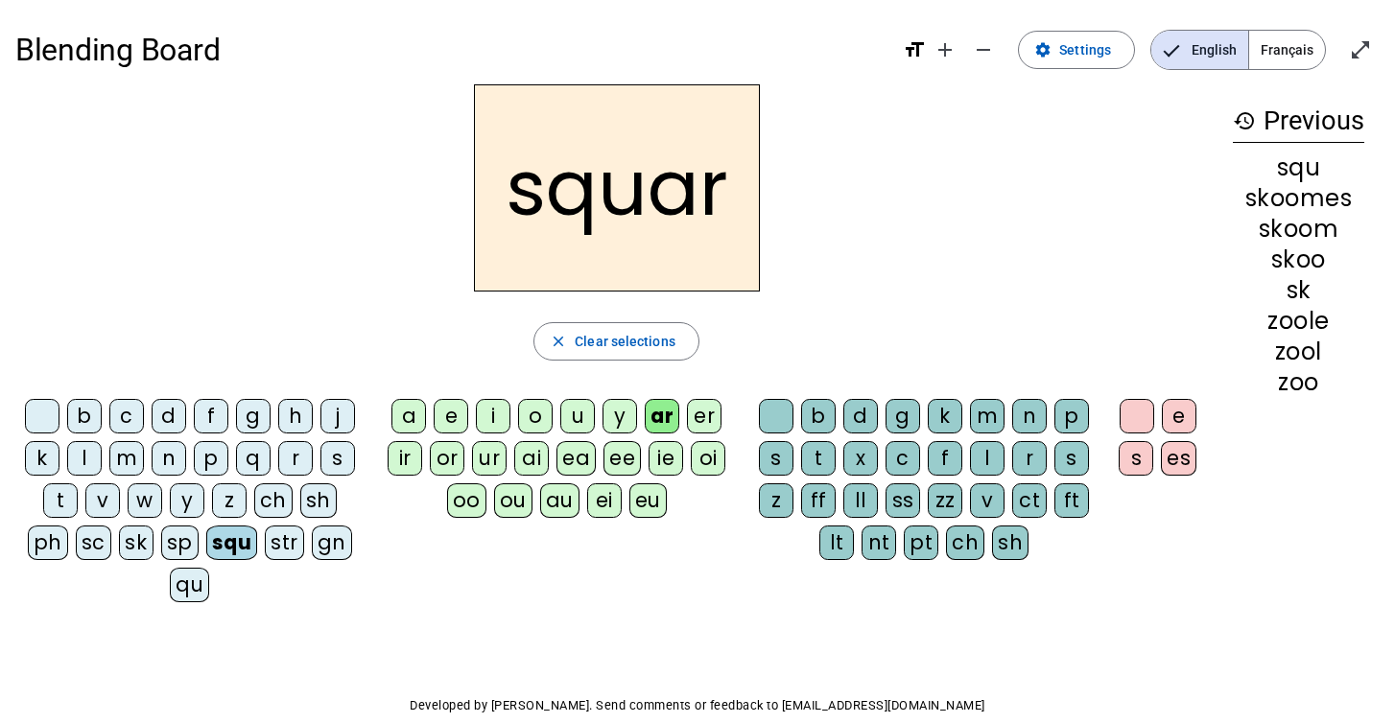
click at [958, 510] on div "zz" at bounding box center [945, 501] width 35 height 35
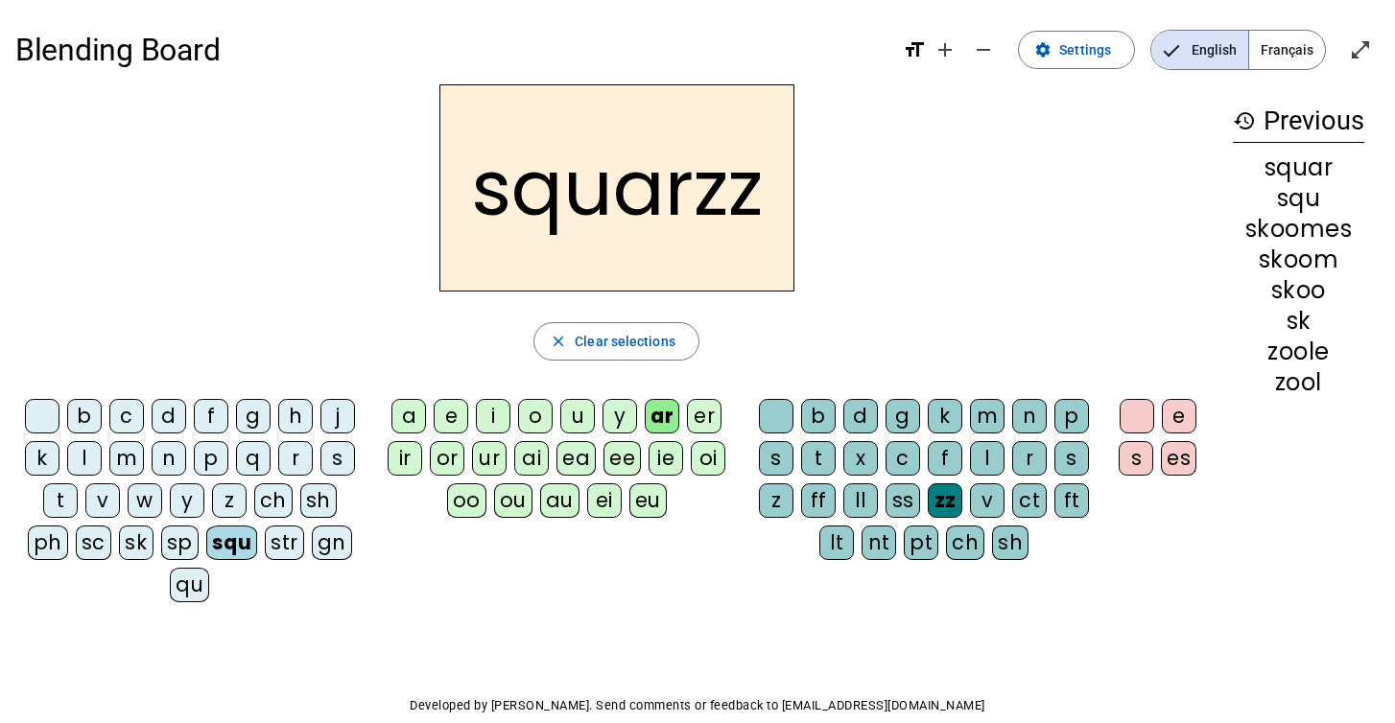
click at [1173, 457] on div "es" at bounding box center [1179, 458] width 36 height 35
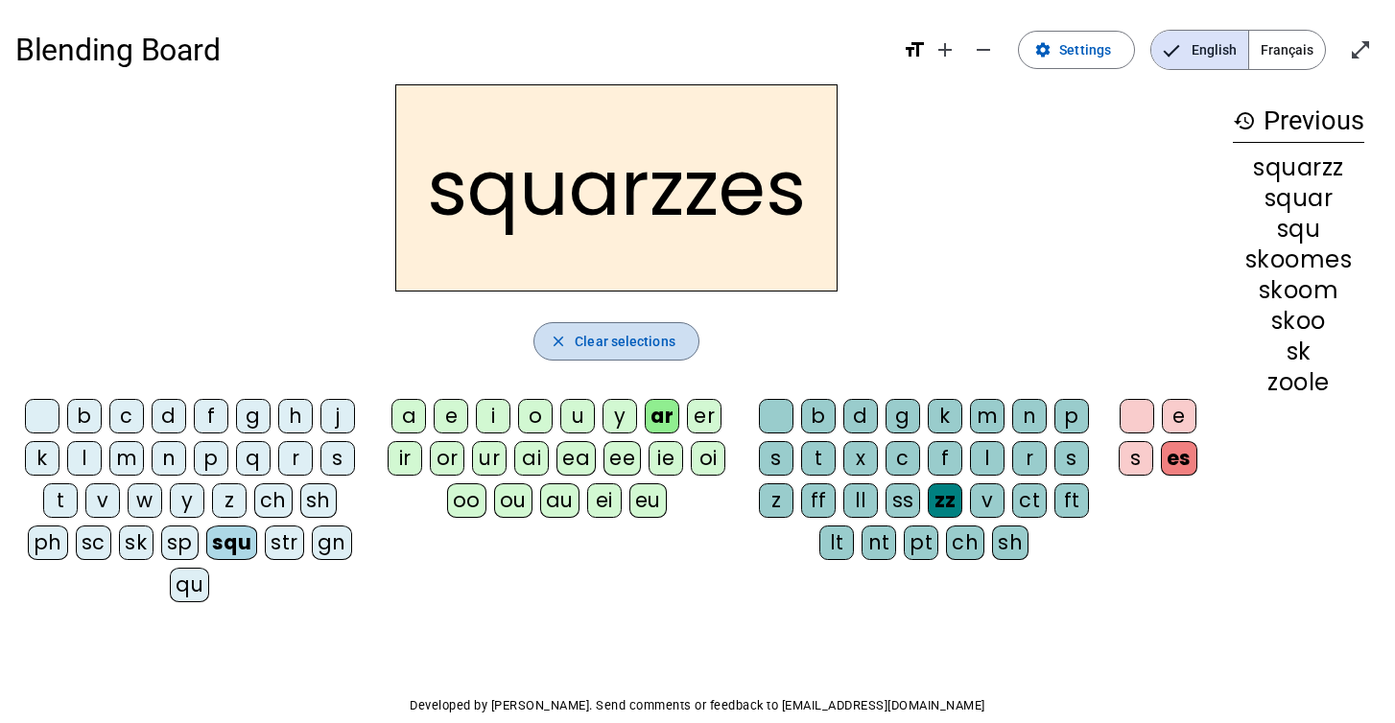
click at [651, 356] on span "button" at bounding box center [616, 342] width 164 height 46
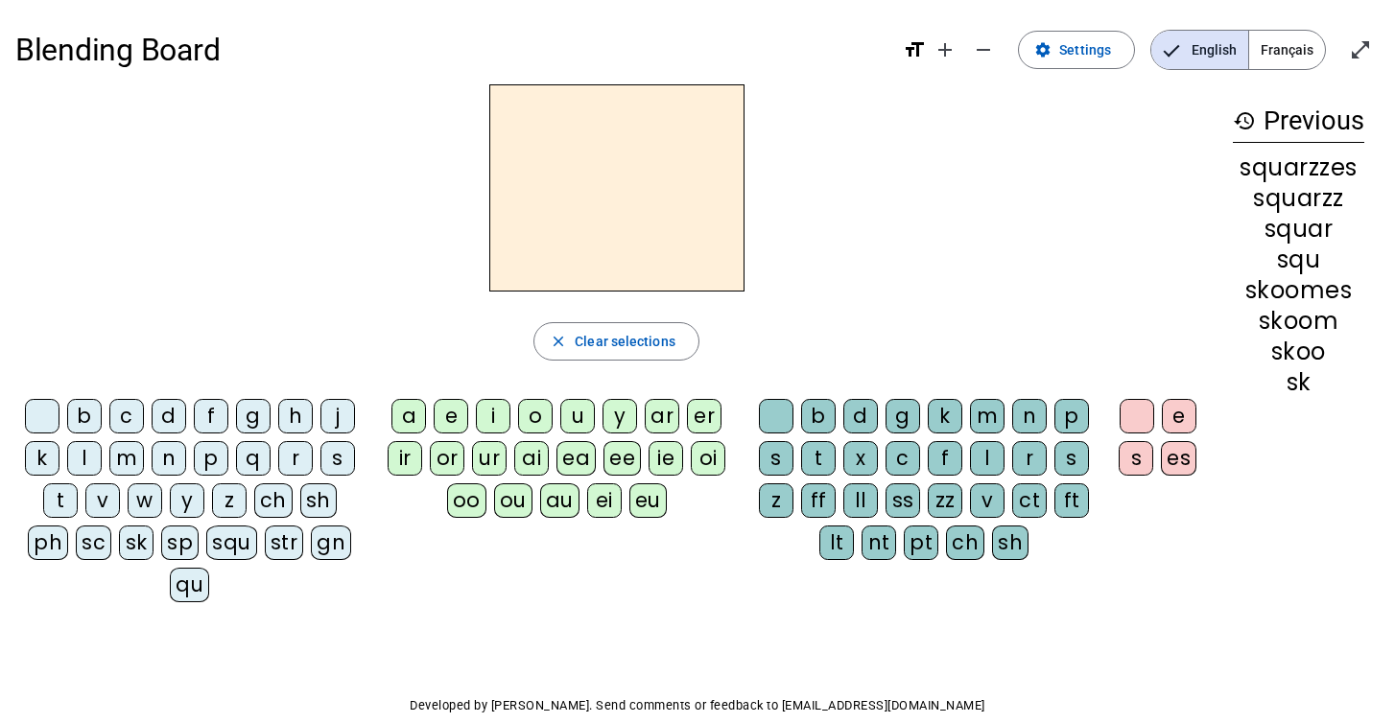
click at [82, 455] on div "l" at bounding box center [84, 458] width 35 height 35
click at [457, 415] on div "e" at bounding box center [451, 416] width 35 height 35
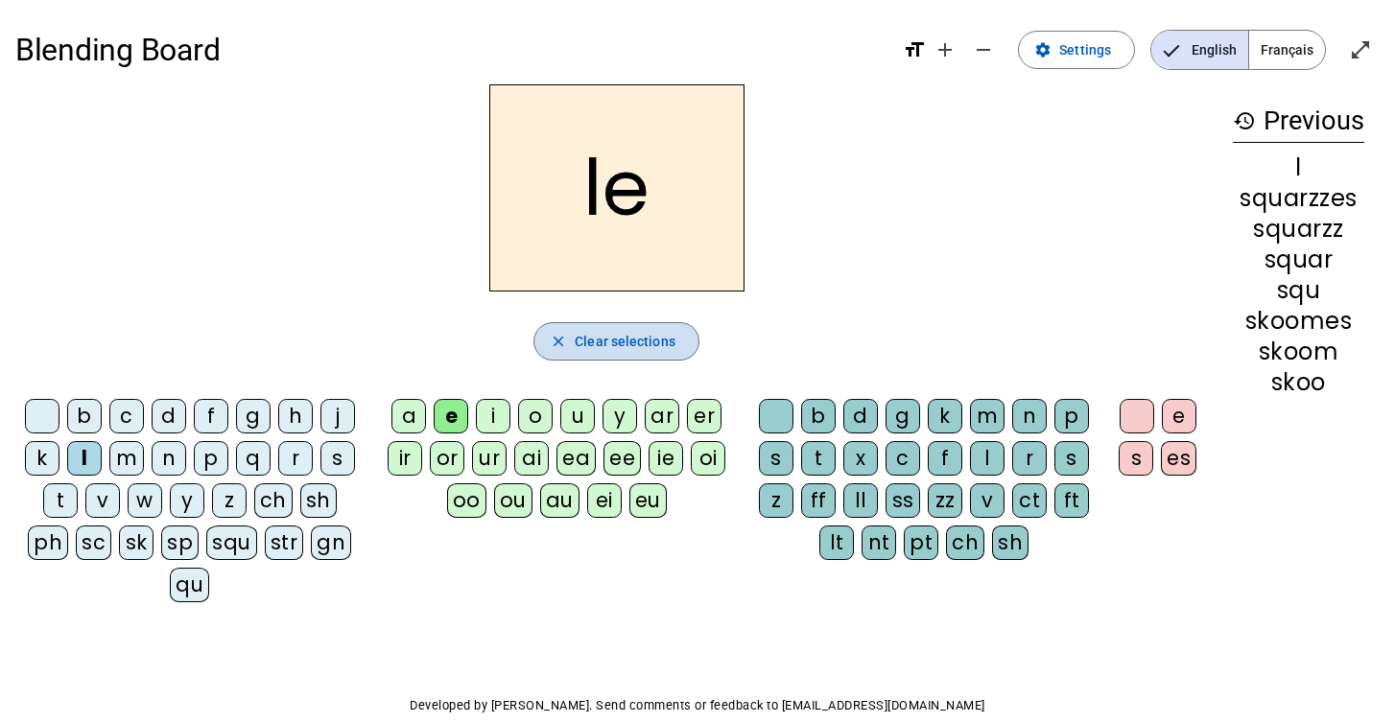
click at [650, 327] on span "button" at bounding box center [616, 342] width 164 height 46
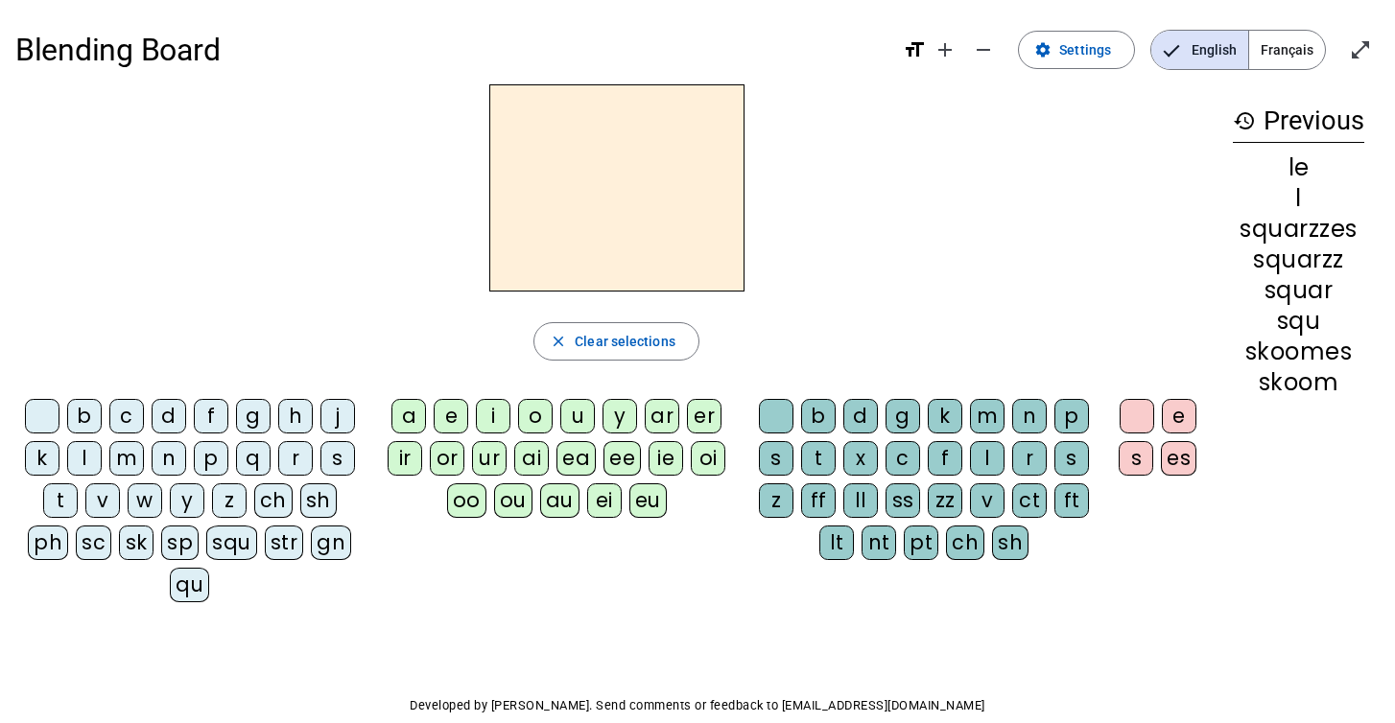
click at [233, 544] on div "squ" at bounding box center [231, 543] width 51 height 35
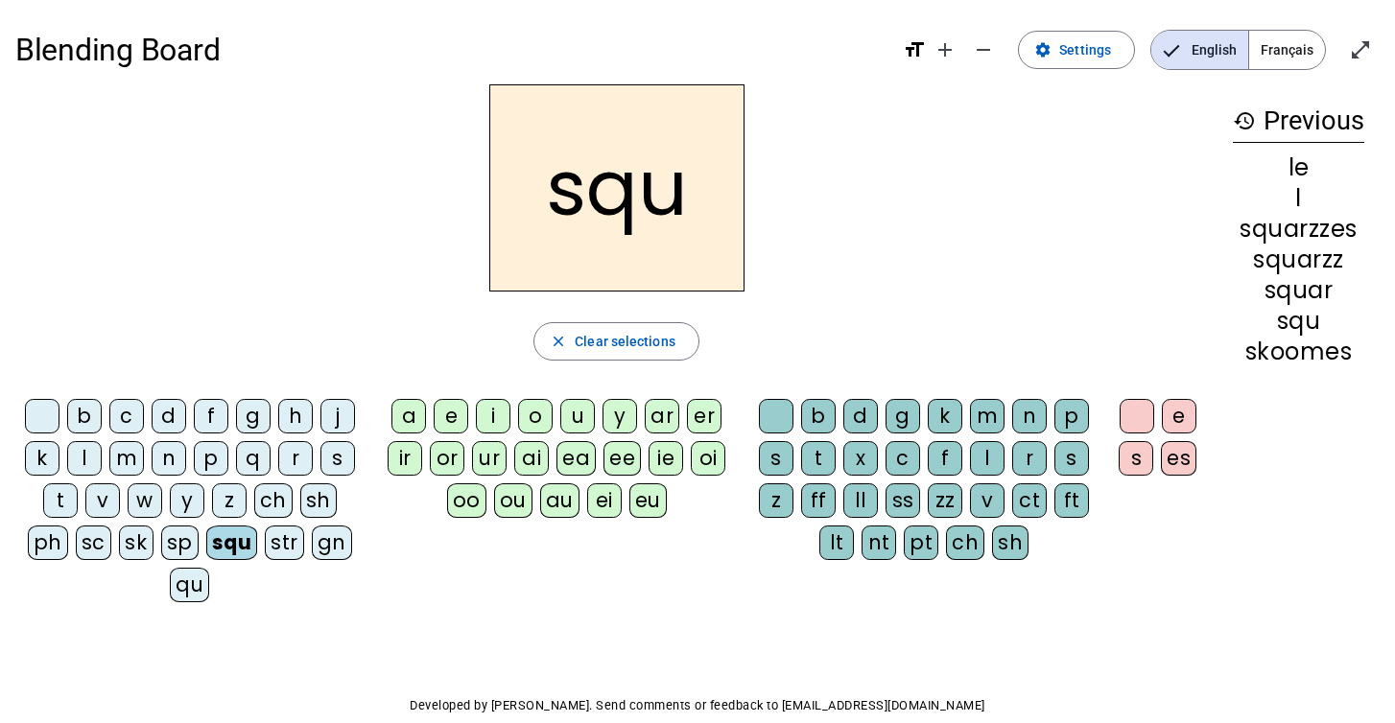
click at [512, 499] on div "ou" at bounding box center [513, 501] width 38 height 35
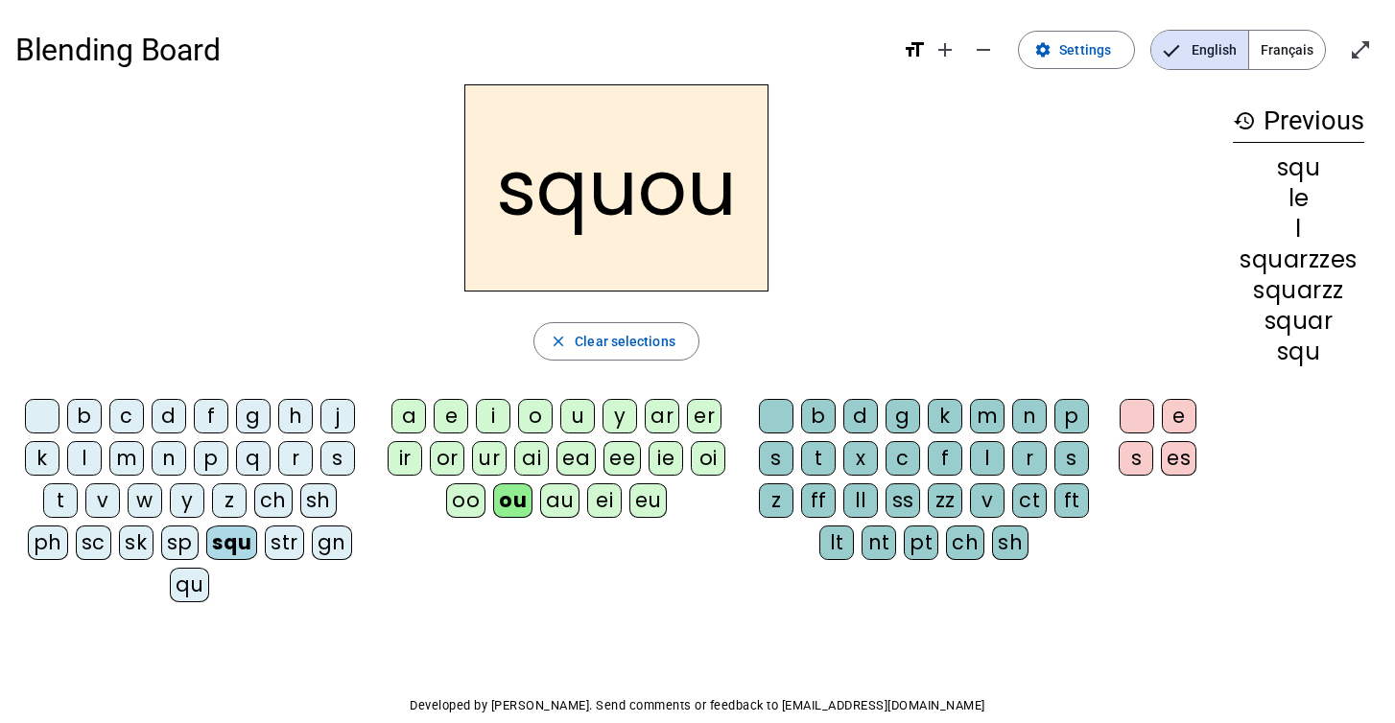
click at [944, 493] on div "zz" at bounding box center [945, 501] width 35 height 35
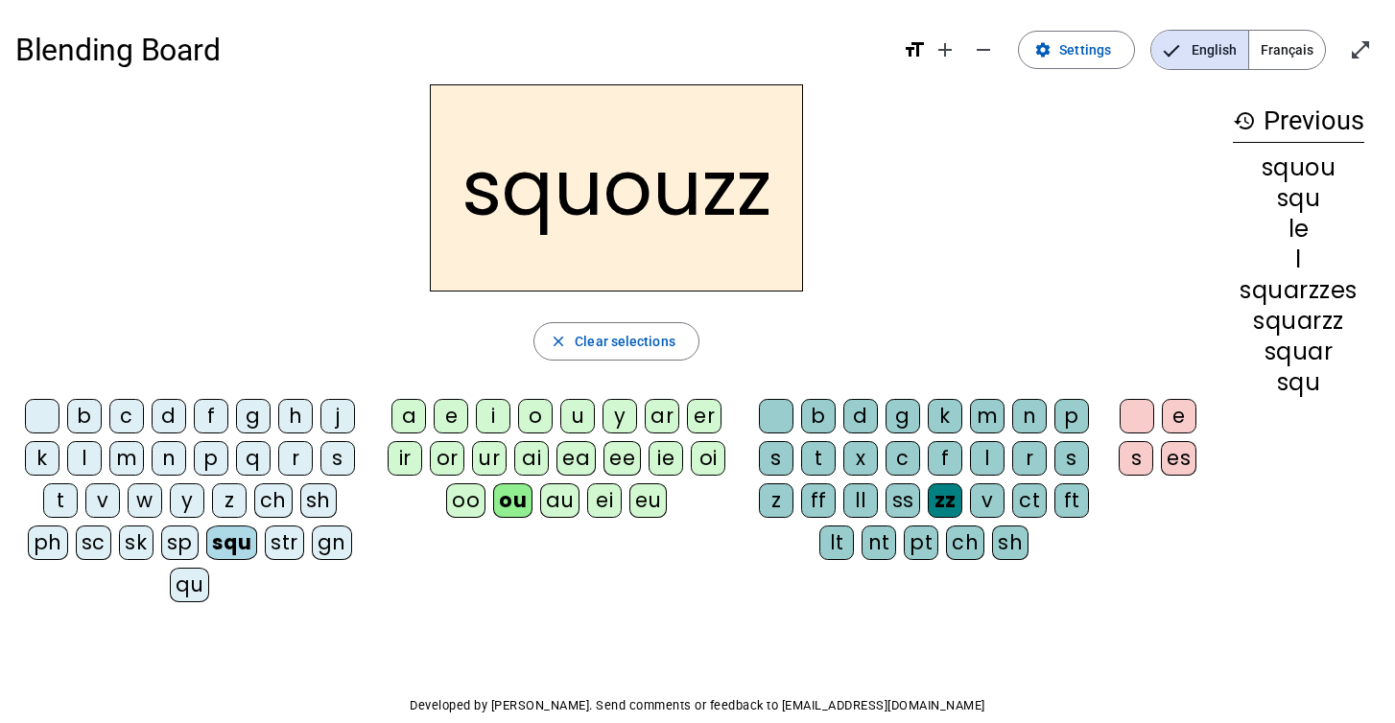
click at [1177, 455] on div "es" at bounding box center [1179, 458] width 36 height 35
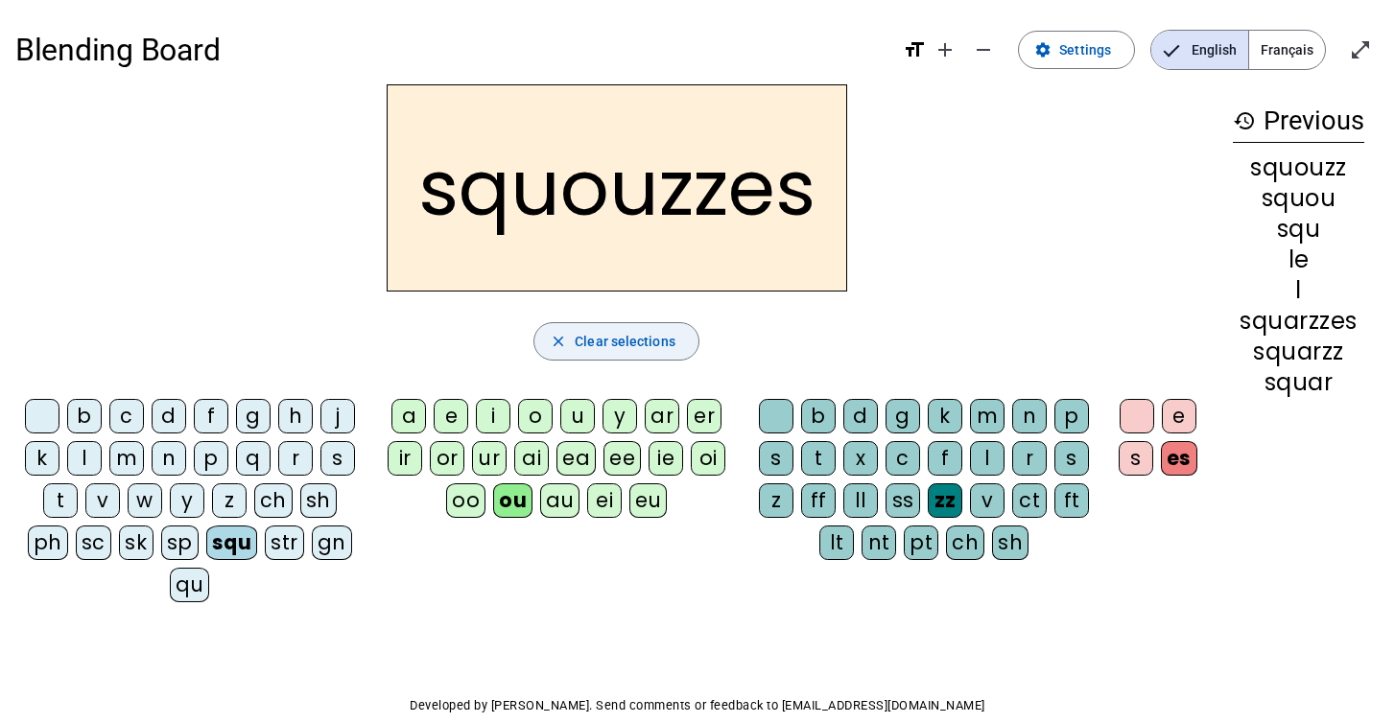
click at [633, 349] on span "Clear selections" at bounding box center [625, 341] width 101 height 23
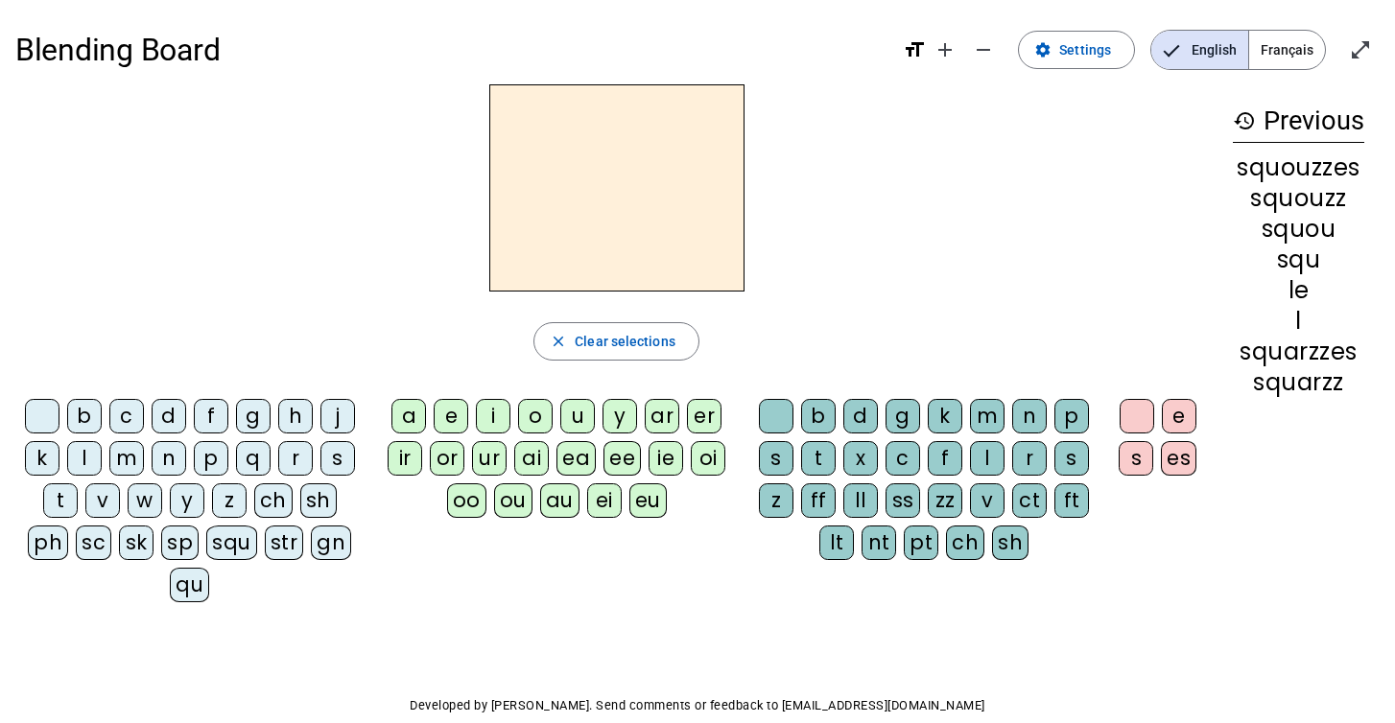
click at [227, 548] on div "squ" at bounding box center [231, 543] width 51 height 35
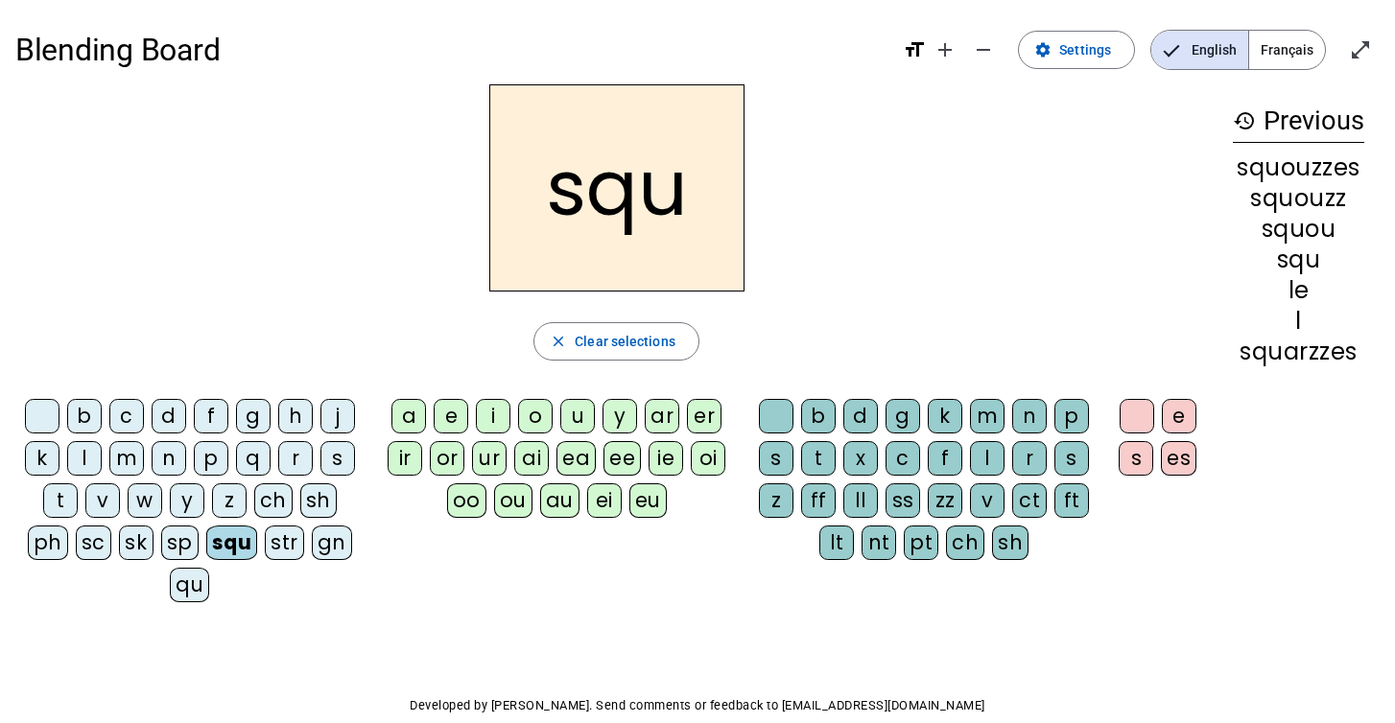
click at [585, 454] on div "ea" at bounding box center [576, 458] width 39 height 35
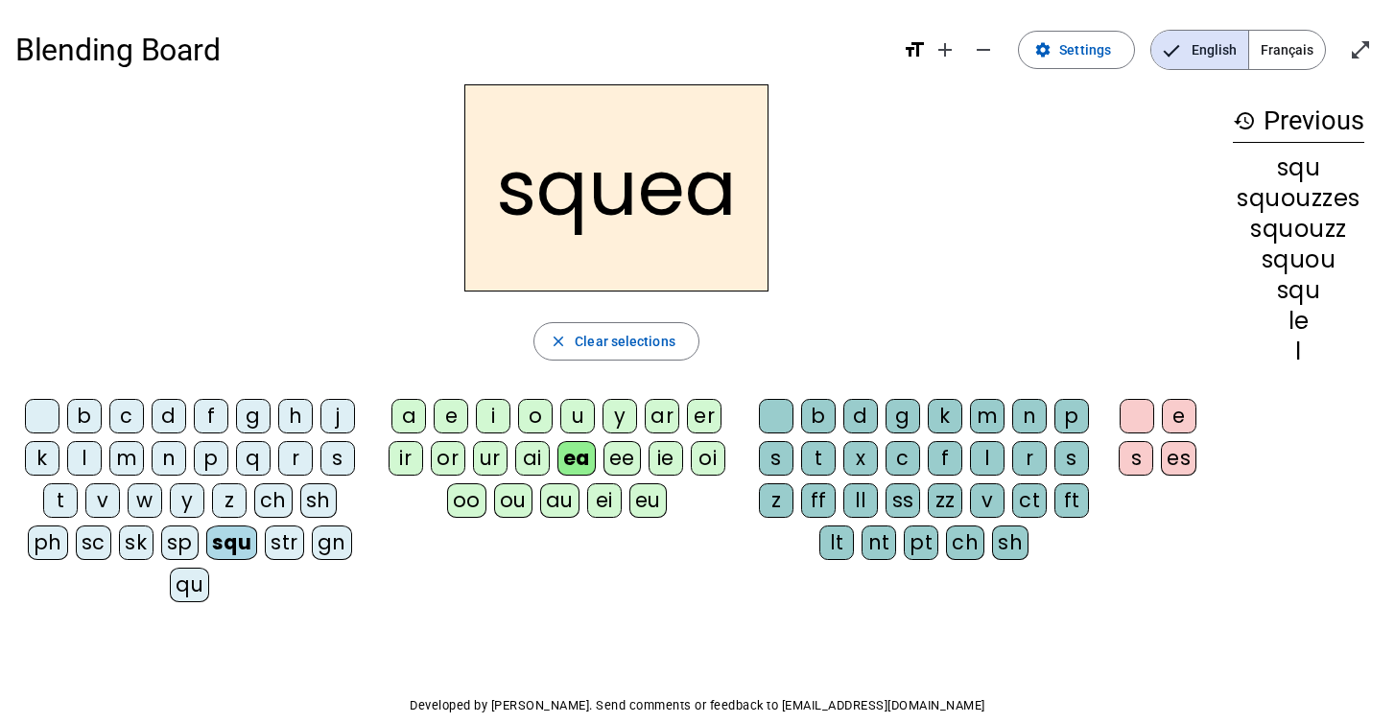
click at [865, 495] on div "ll" at bounding box center [860, 501] width 35 height 35
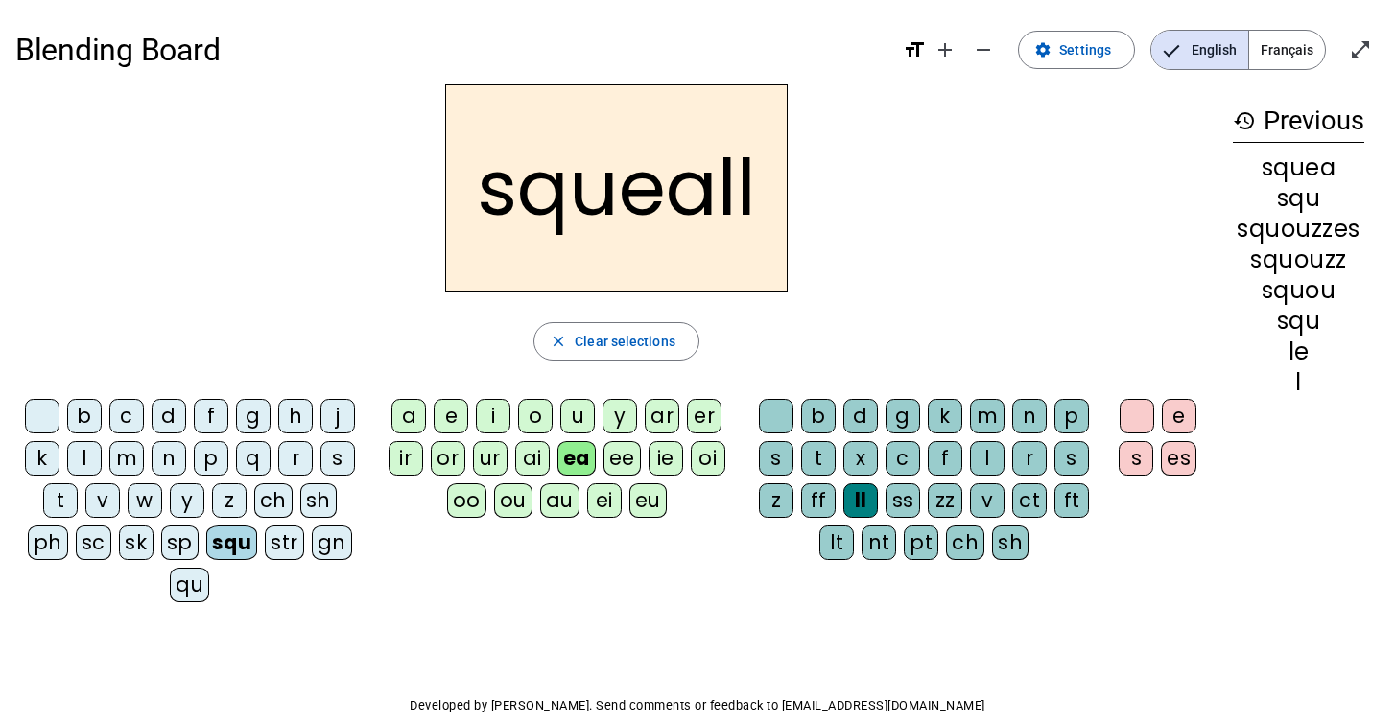
click at [1174, 415] on div "e" at bounding box center [1179, 416] width 35 height 35
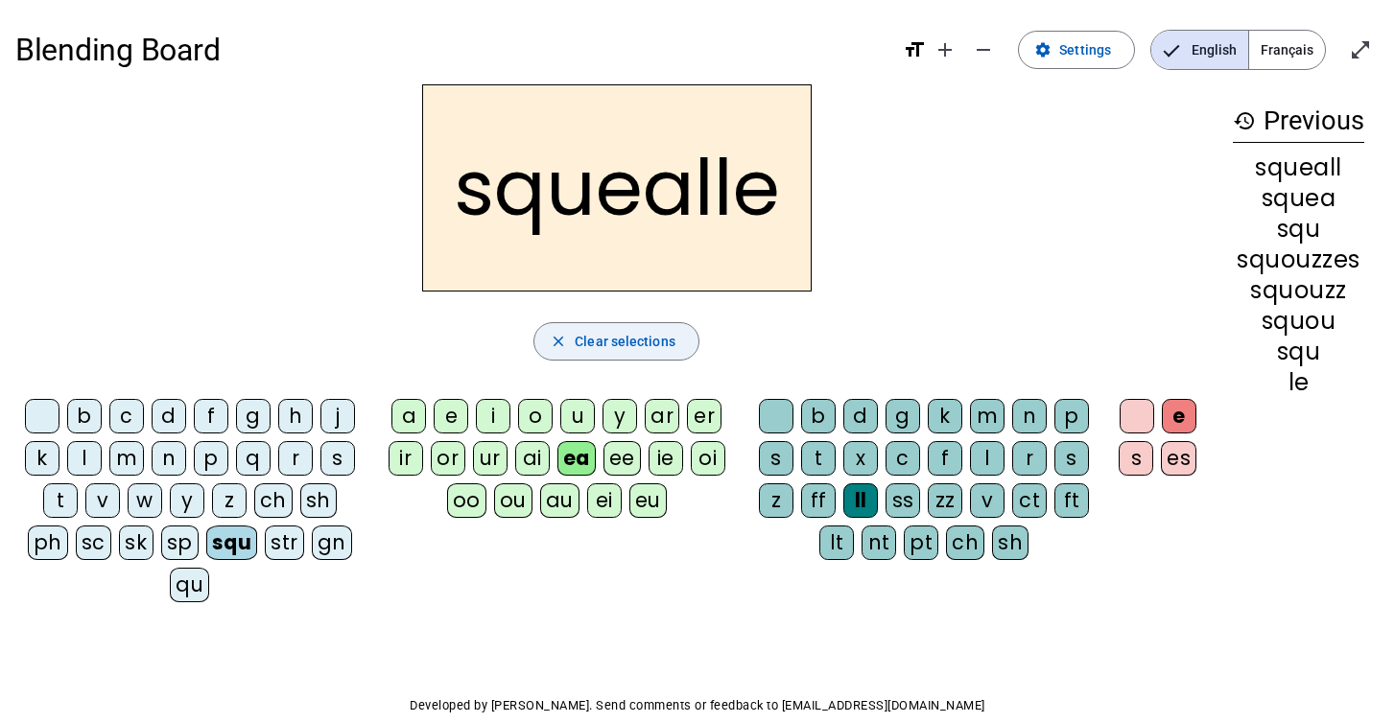
click at [640, 331] on span "Clear selections" at bounding box center [625, 341] width 101 height 23
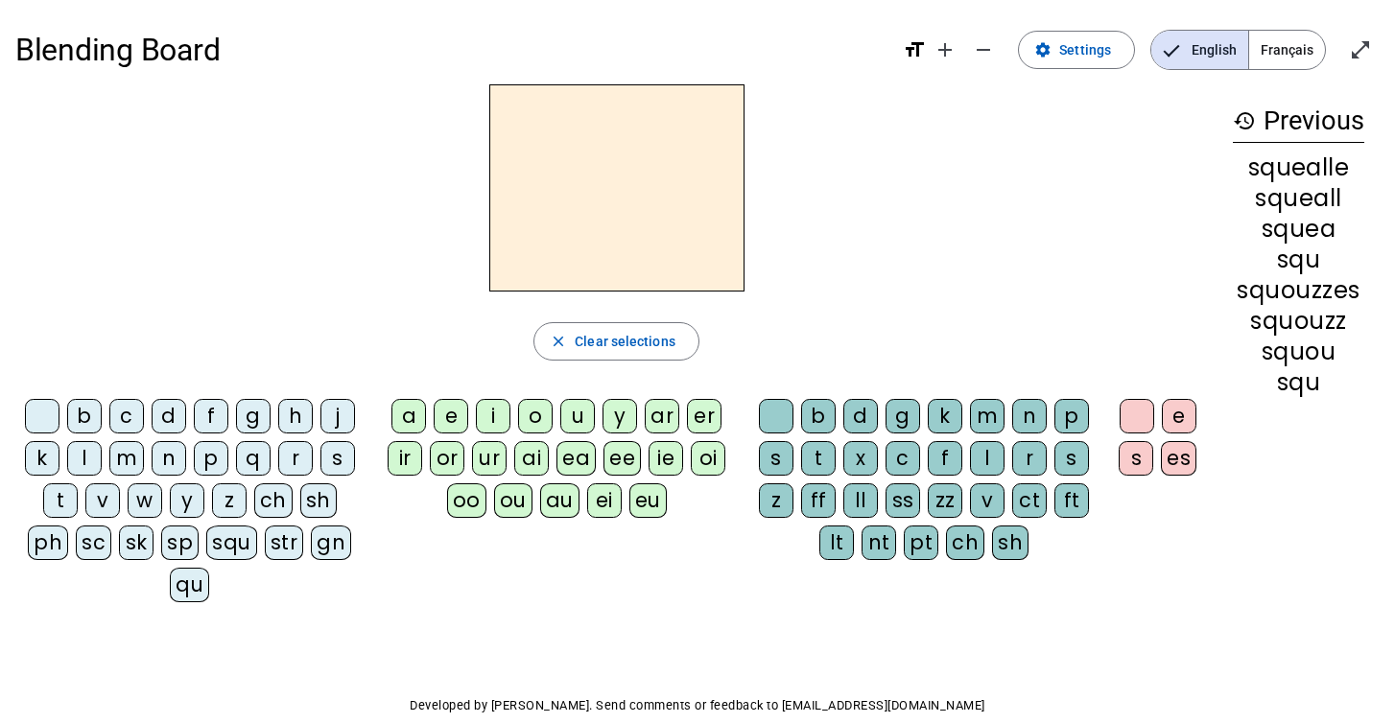
click at [153, 499] on div "w" at bounding box center [145, 501] width 35 height 35
click at [495, 413] on div "i" at bounding box center [493, 416] width 35 height 35
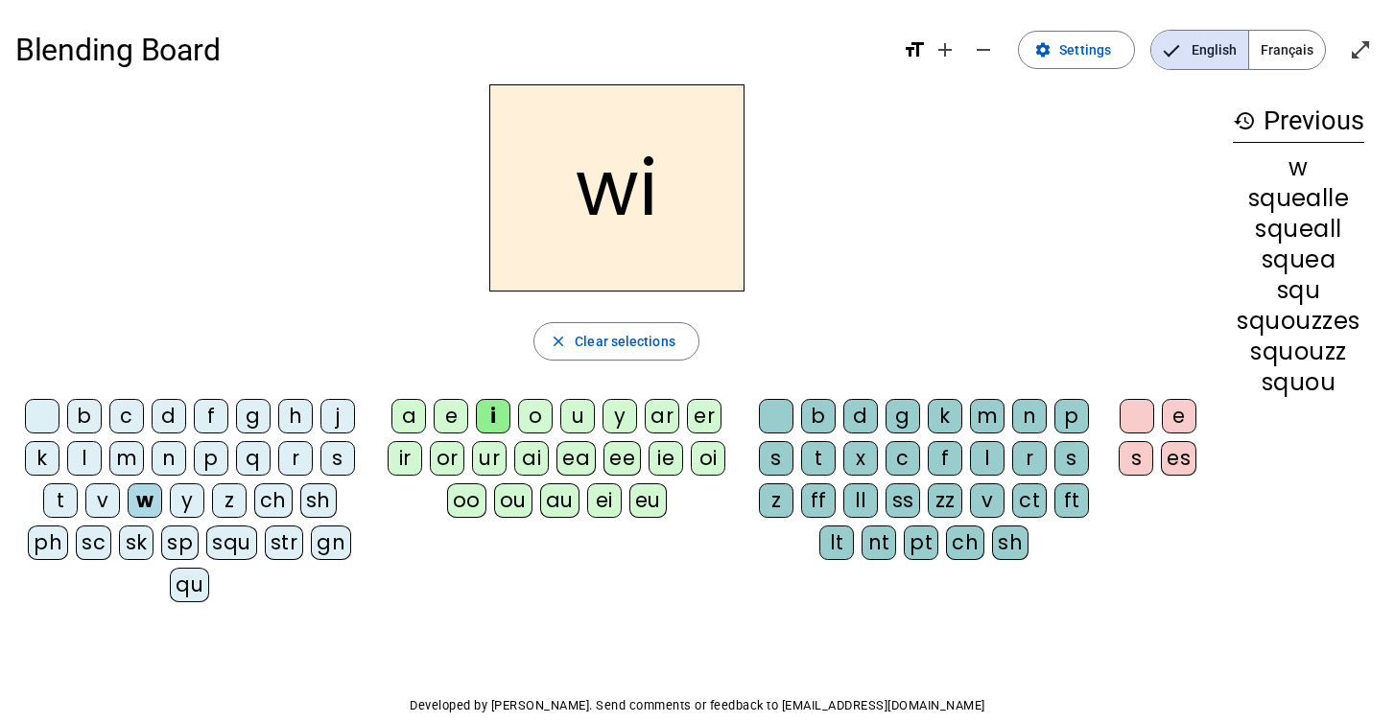
click at [865, 500] on div "ll" at bounding box center [860, 501] width 35 height 35
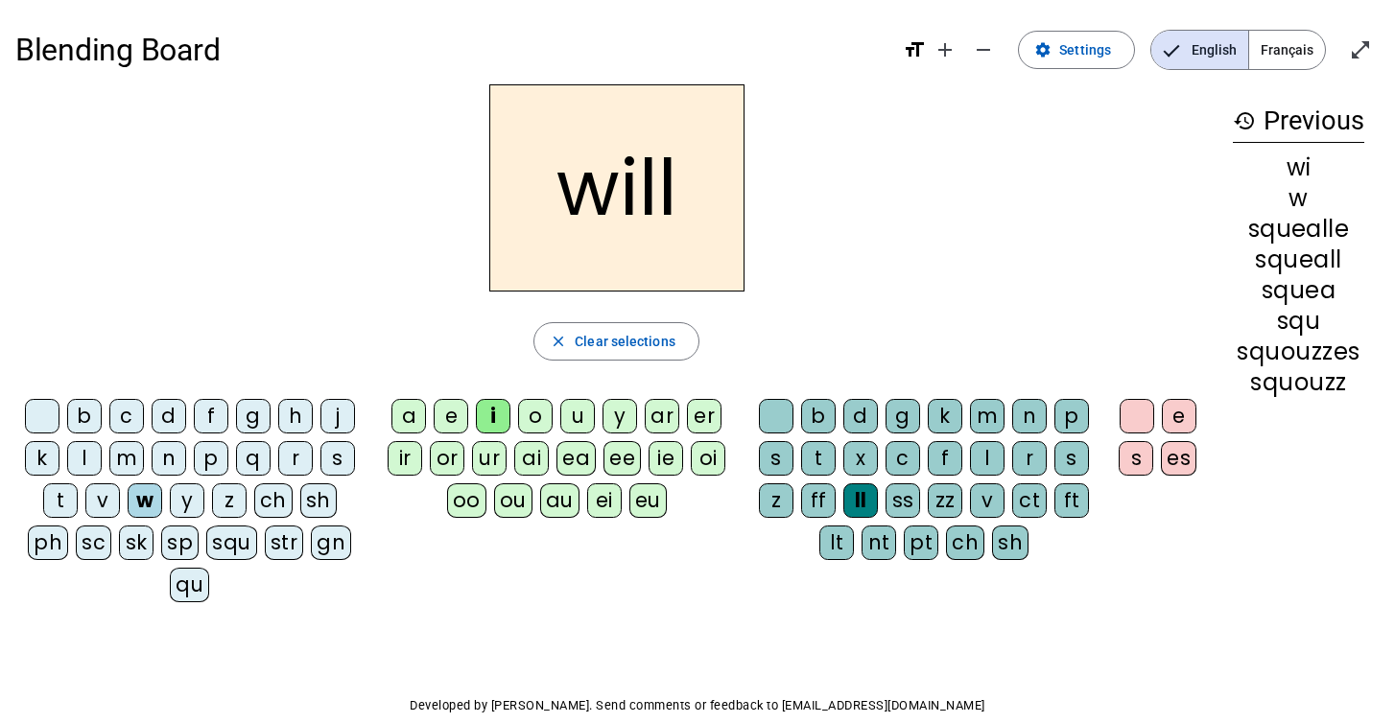
click at [1171, 456] on div "es" at bounding box center [1179, 458] width 36 height 35
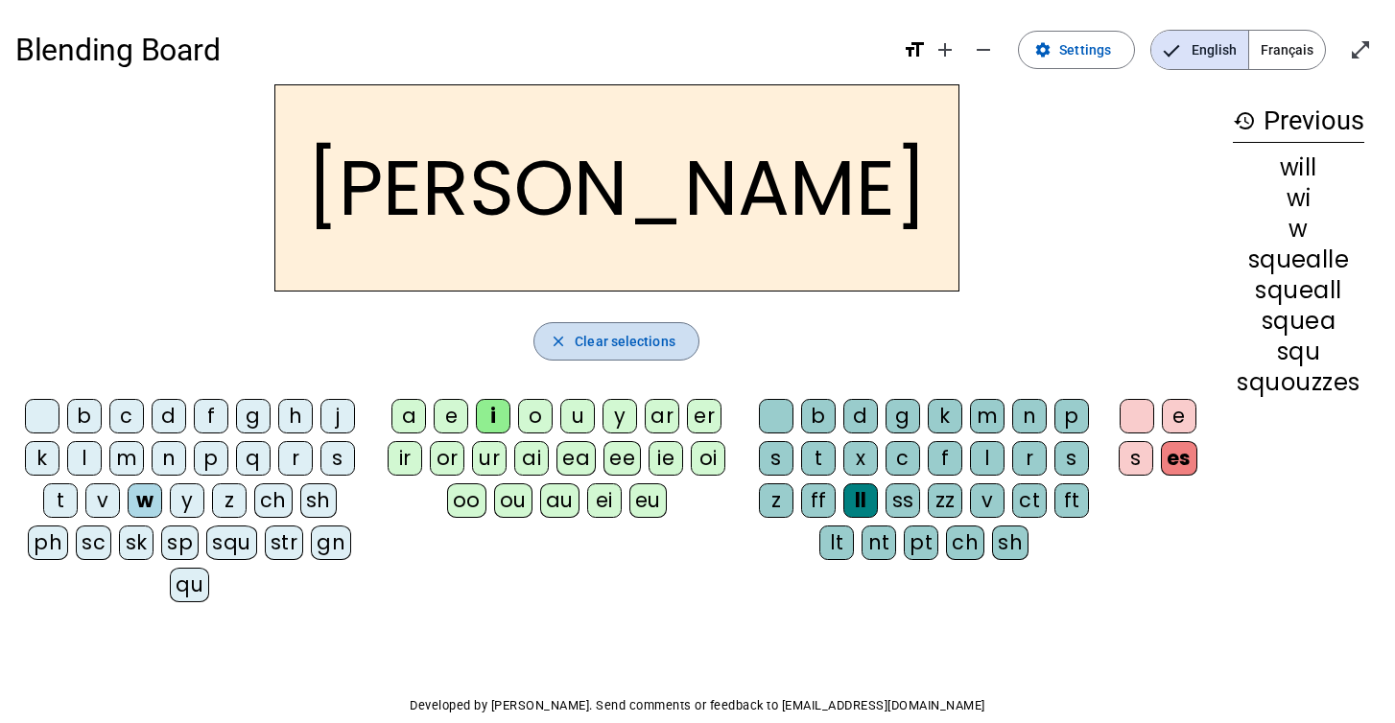
click at [669, 338] on span "Clear selections" at bounding box center [625, 341] width 101 height 23
